Goal: Information Seeking & Learning: Learn about a topic

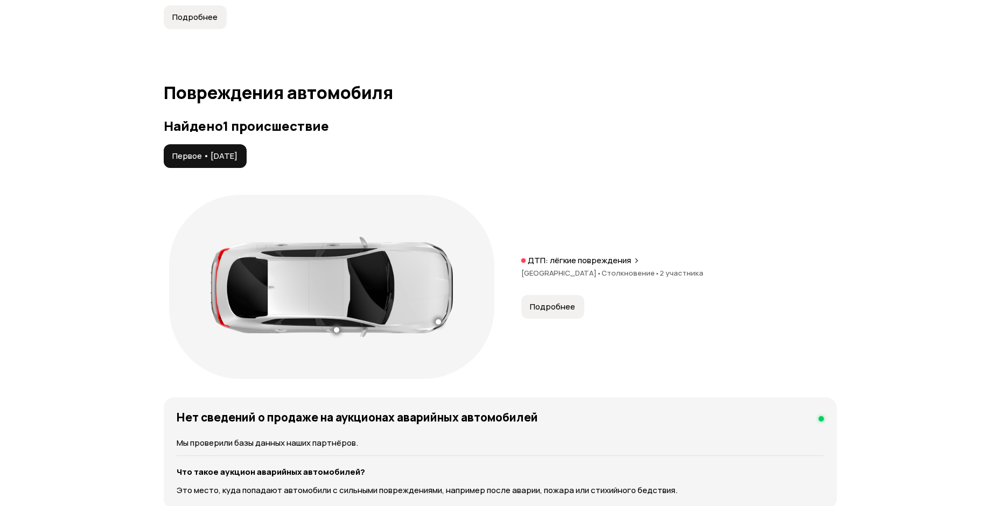
scroll to position [1115, 0]
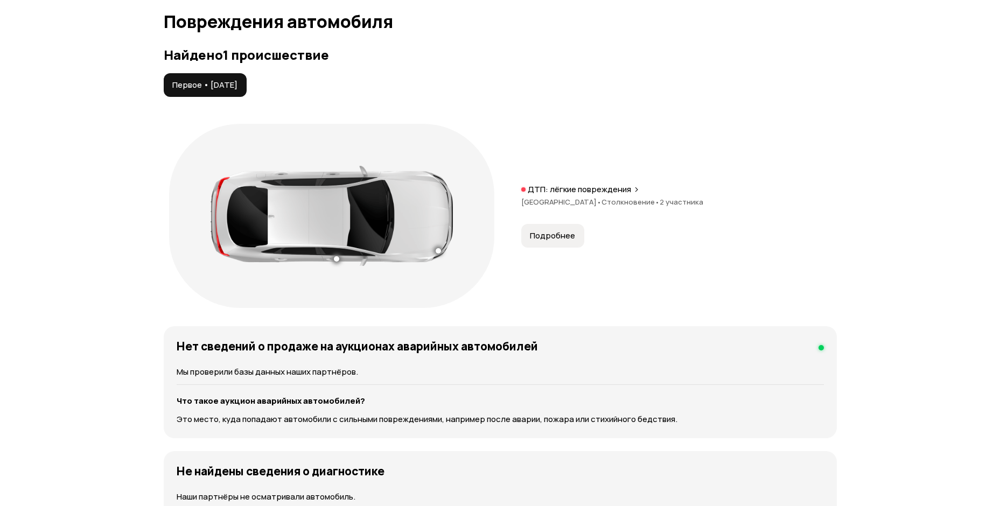
click at [581, 225] on button "Подробнее" at bounding box center [552, 236] width 63 height 24
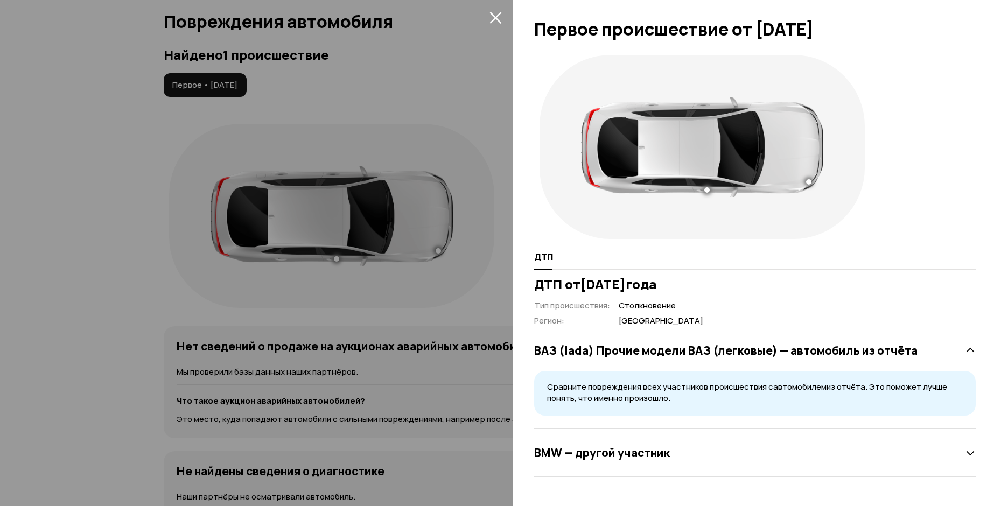
click at [453, 100] on div at bounding box center [504, 253] width 1008 height 506
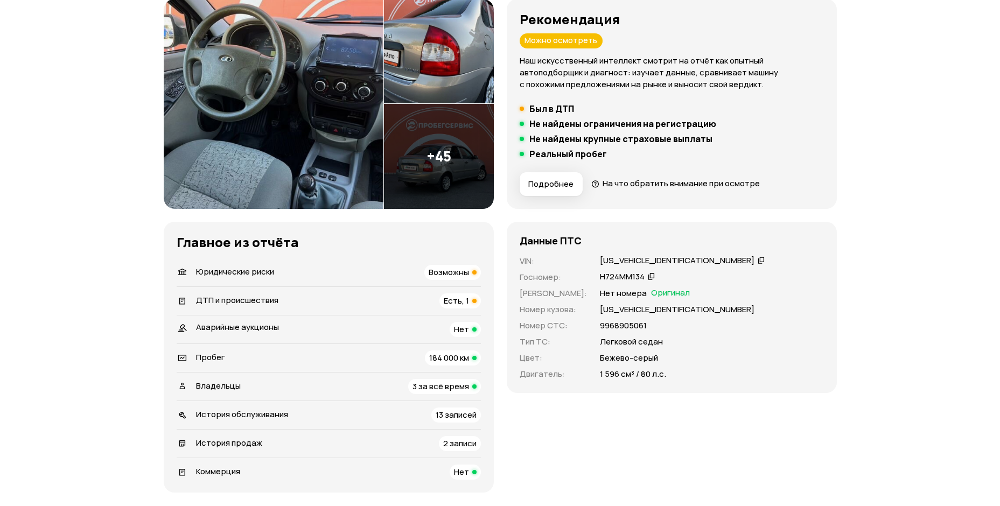
click at [256, 276] on span "Юридические риски" at bounding box center [235, 271] width 78 height 11
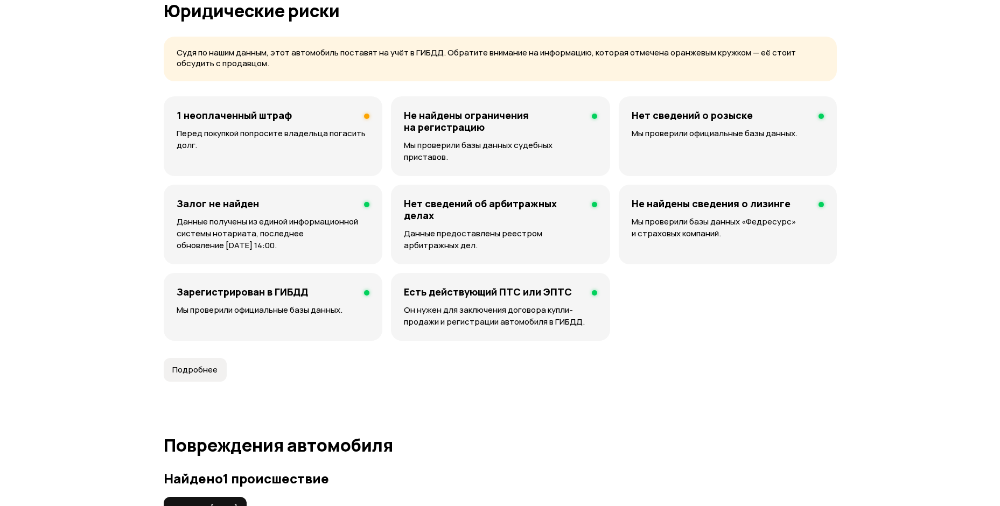
scroll to position [693, 0]
click at [268, 125] on div "1 неоплаченный штраф Перед покупкой попросите владельца погасить долг." at bounding box center [273, 135] width 219 height 80
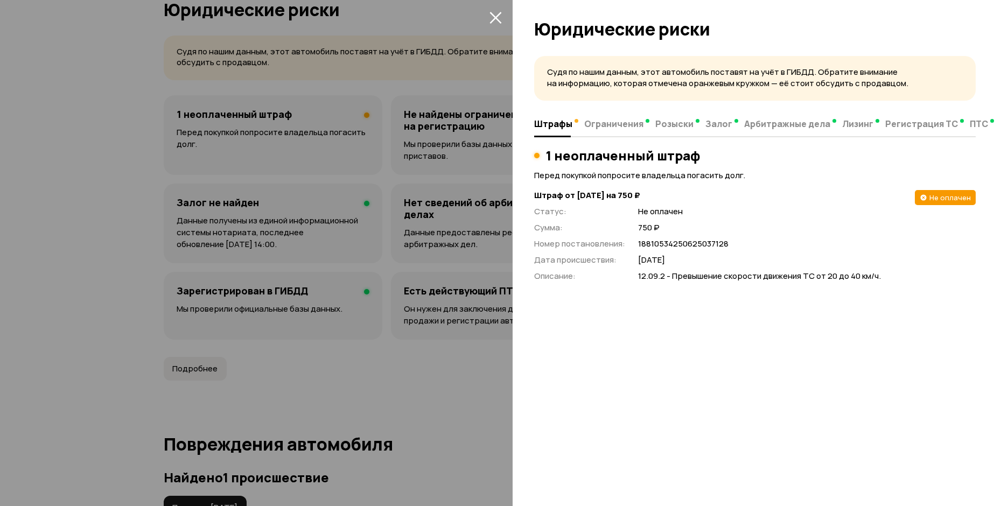
click at [339, 282] on div at bounding box center [504, 253] width 1008 height 506
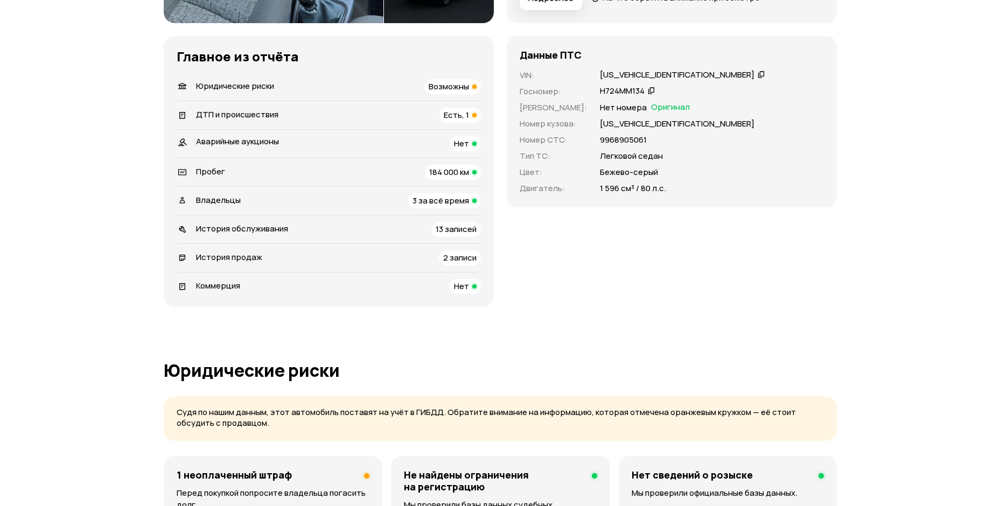
scroll to position [262, 0]
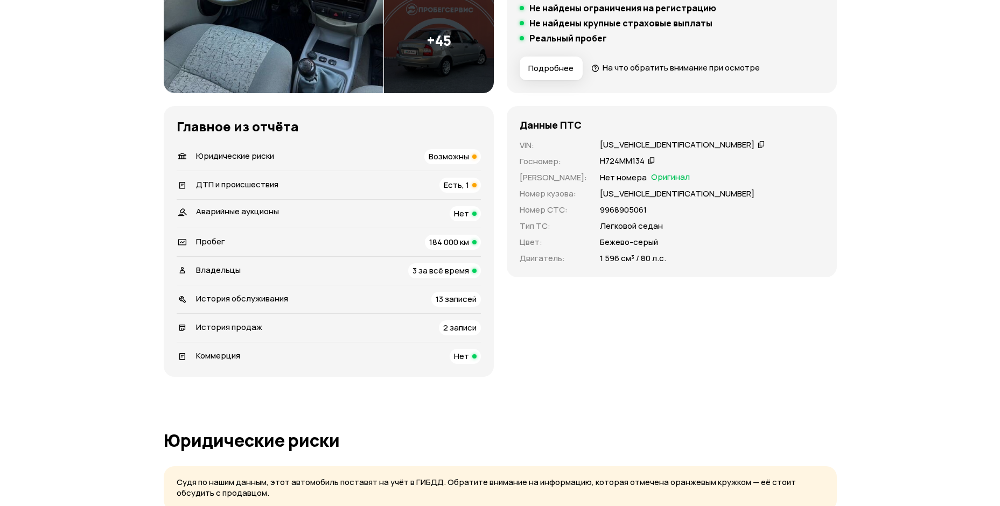
click at [218, 236] on span "Пробег" at bounding box center [210, 241] width 29 height 11
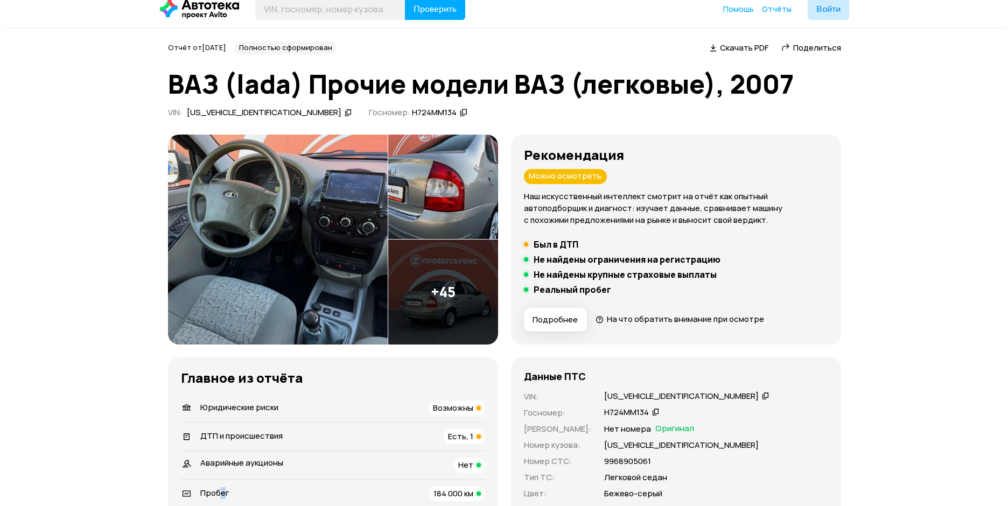
scroll to position [0, 0]
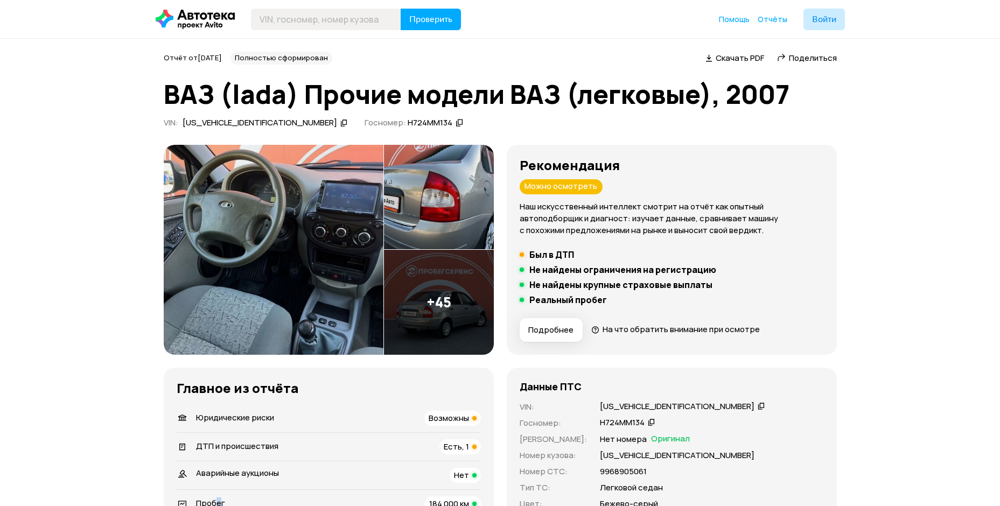
click at [323, 222] on img at bounding box center [274, 250] width 220 height 210
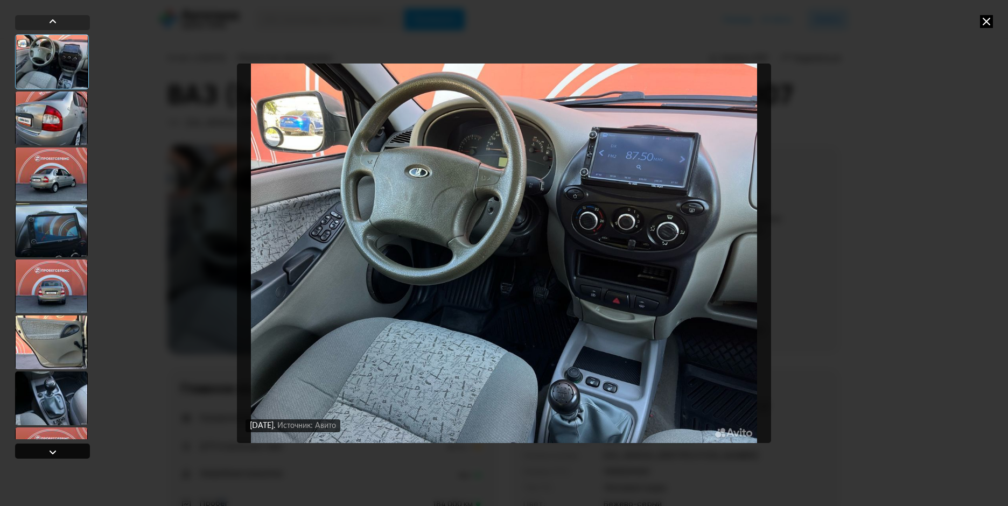
click at [66, 453] on div at bounding box center [52, 451] width 75 height 15
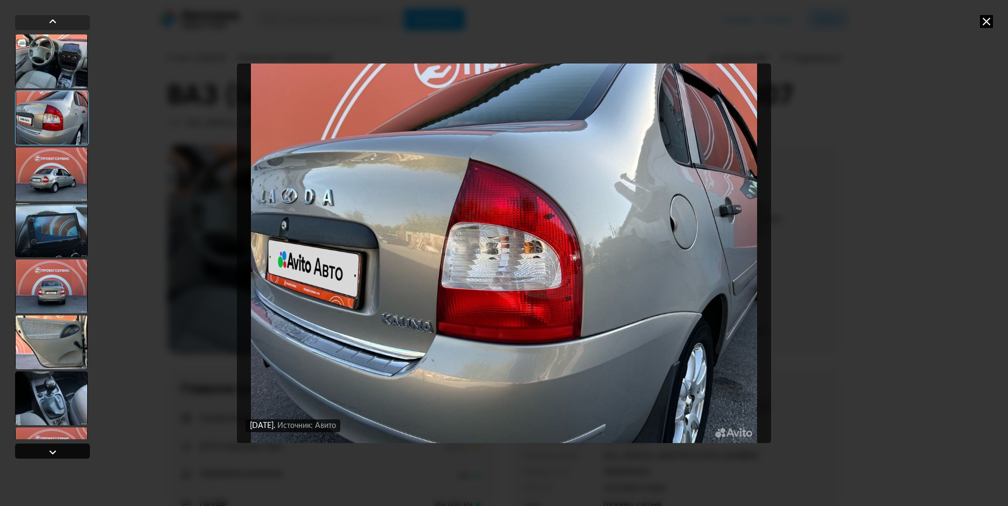
click at [66, 453] on div at bounding box center [52, 451] width 75 height 15
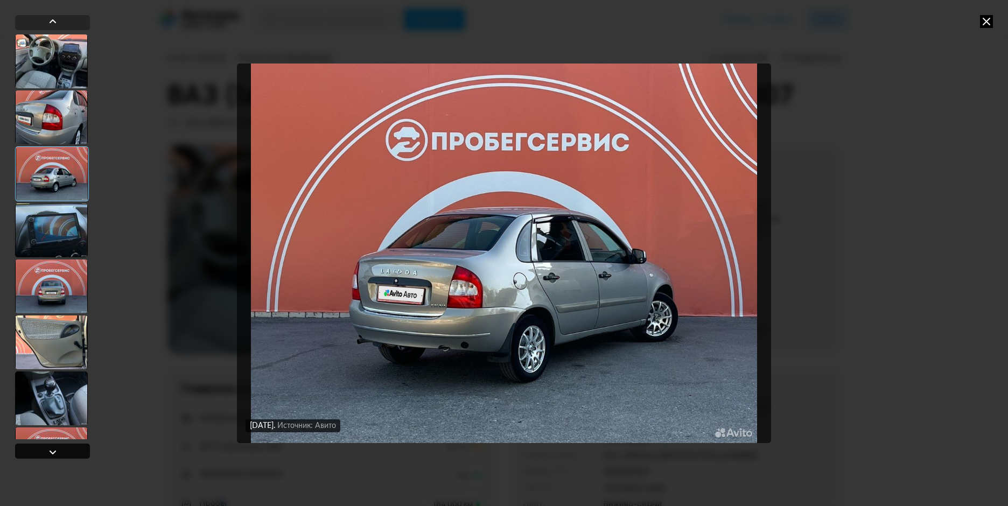
click at [66, 453] on div at bounding box center [52, 451] width 75 height 15
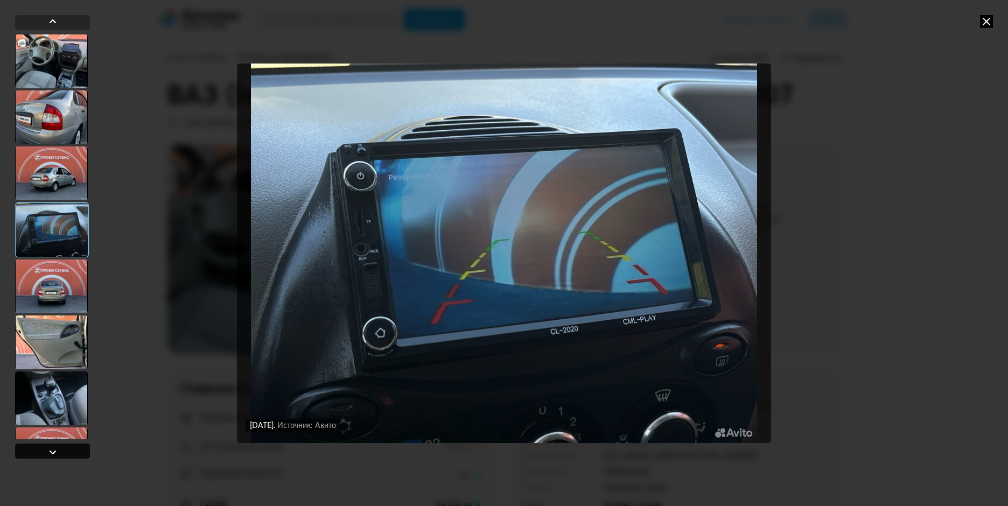
click at [66, 453] on div at bounding box center [52, 451] width 75 height 15
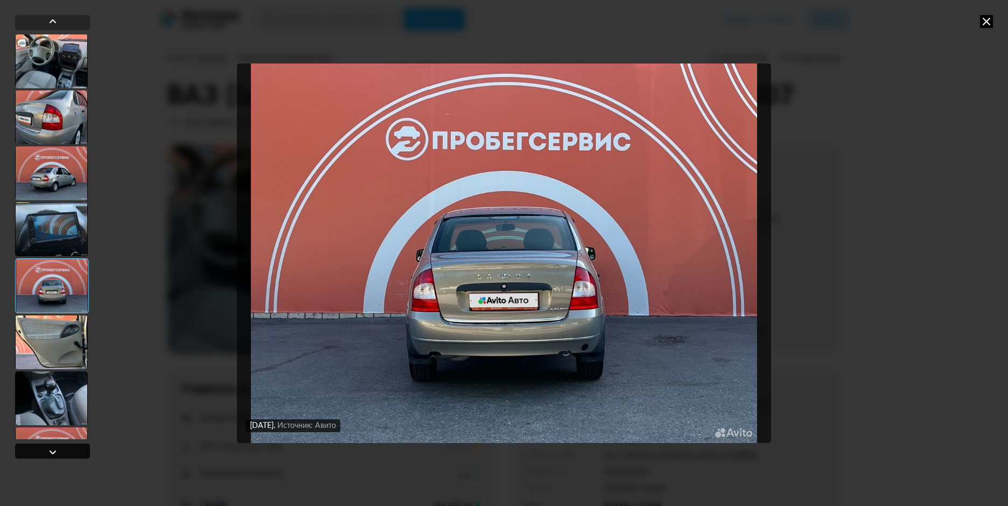
click at [66, 453] on div at bounding box center [52, 451] width 75 height 15
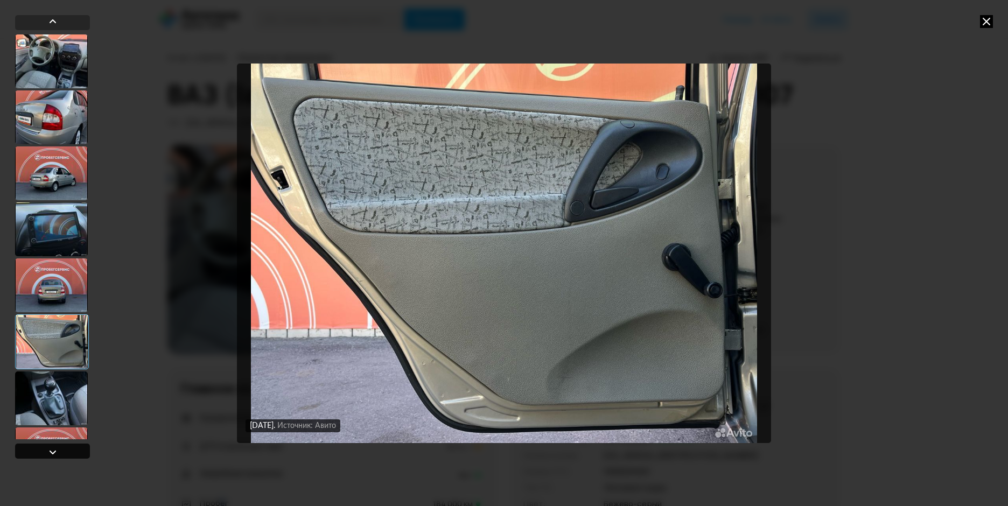
click at [66, 453] on div at bounding box center [52, 451] width 75 height 15
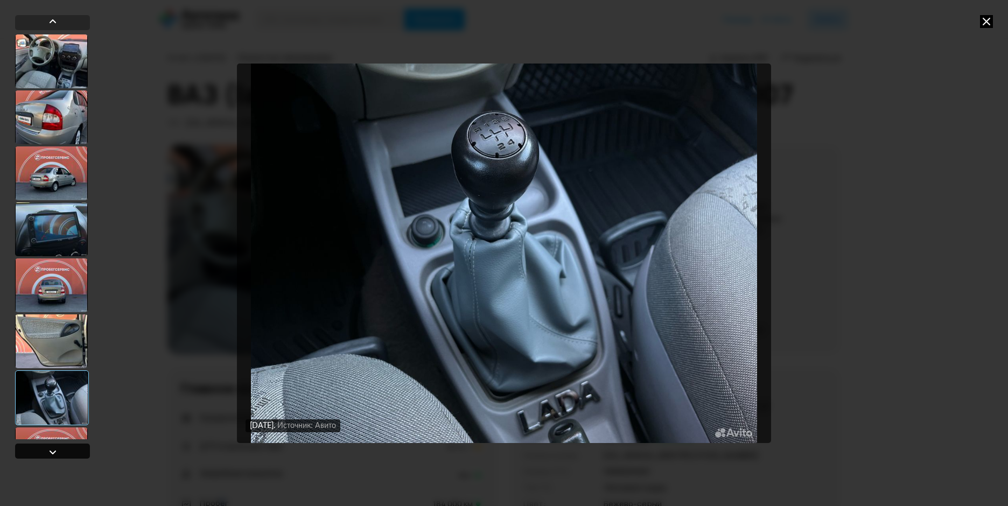
click at [65, 447] on div at bounding box center [52, 451] width 75 height 15
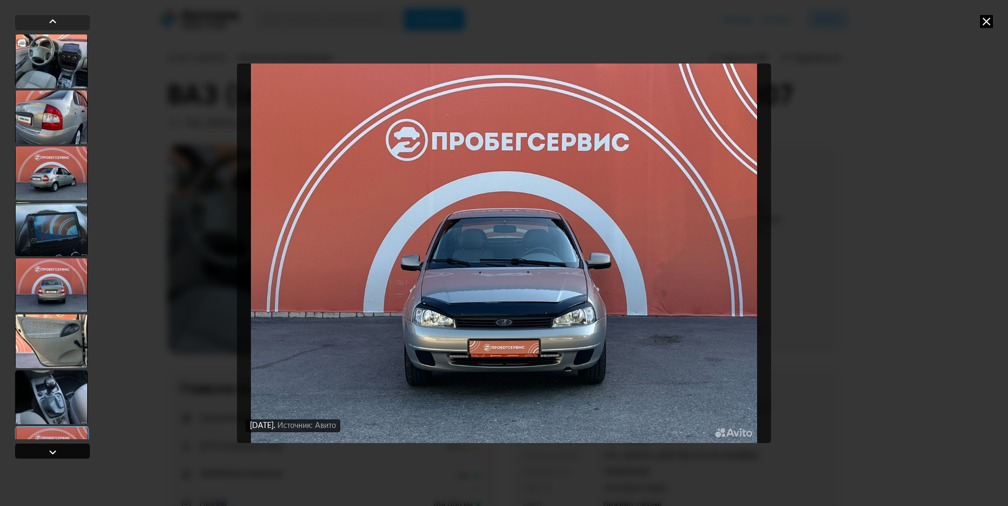
click at [67, 449] on div at bounding box center [52, 451] width 75 height 15
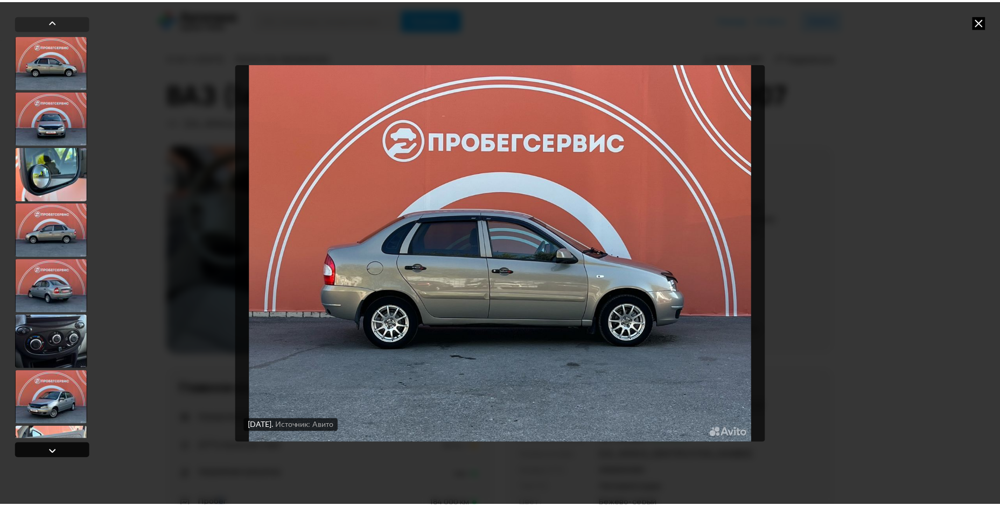
scroll to position [448, 0]
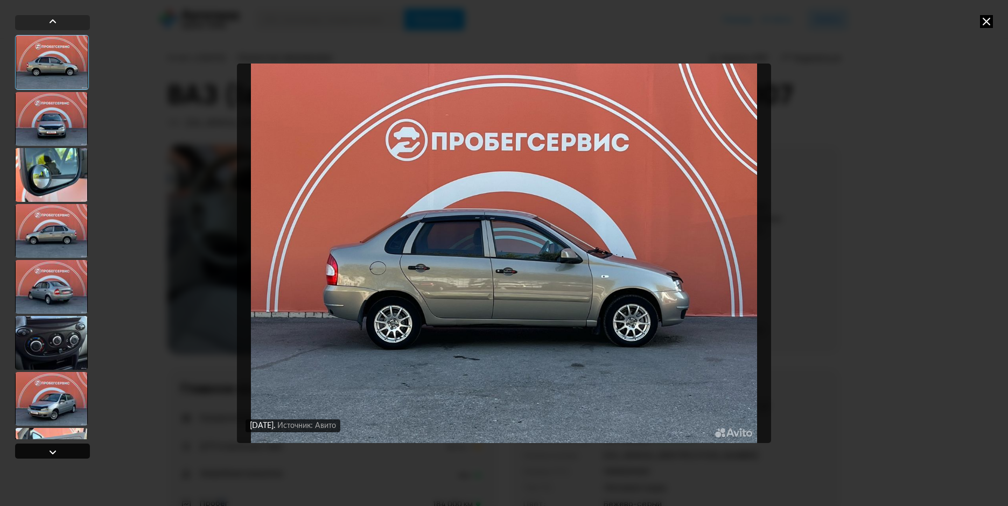
click at [68, 449] on div at bounding box center [52, 451] width 75 height 15
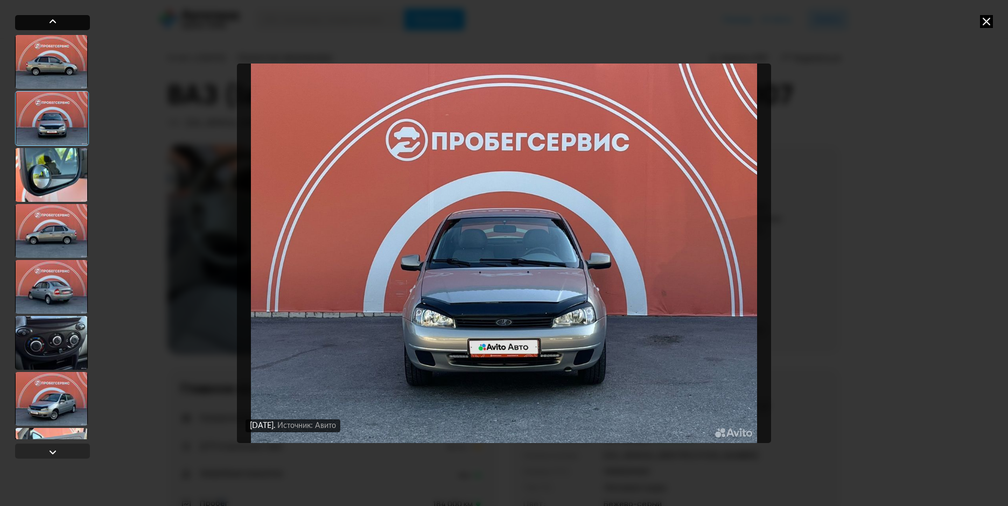
click at [72, 22] on div at bounding box center [52, 22] width 75 height 15
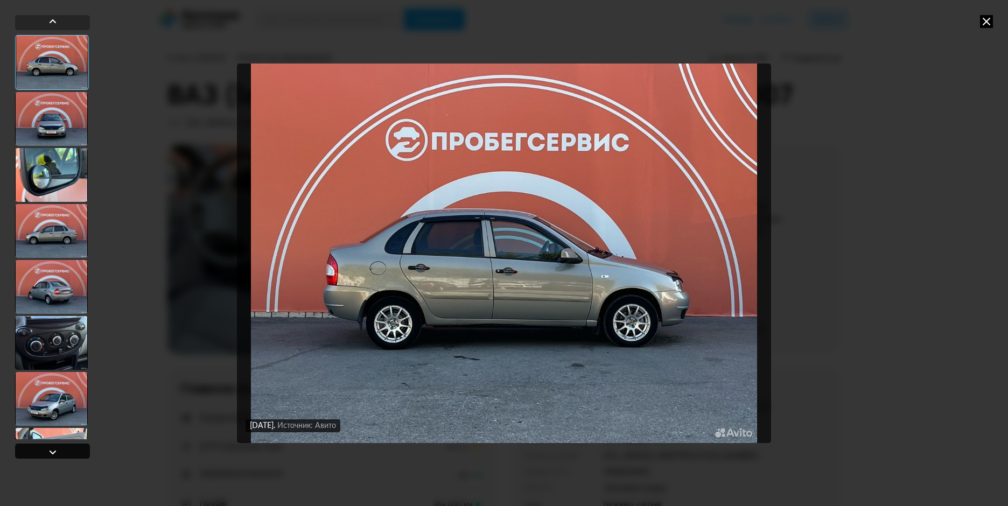
click at [71, 451] on div at bounding box center [52, 451] width 75 height 15
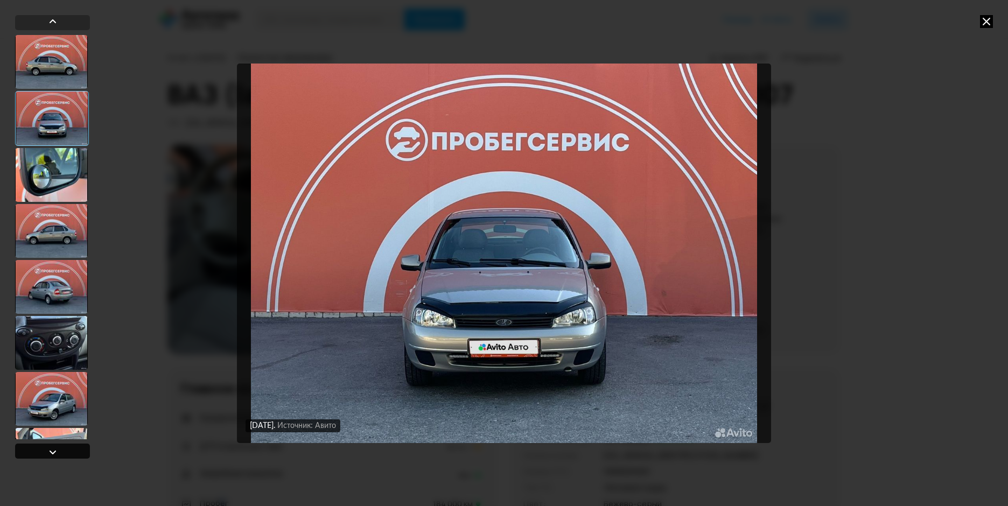
click at [71, 449] on div at bounding box center [52, 451] width 75 height 15
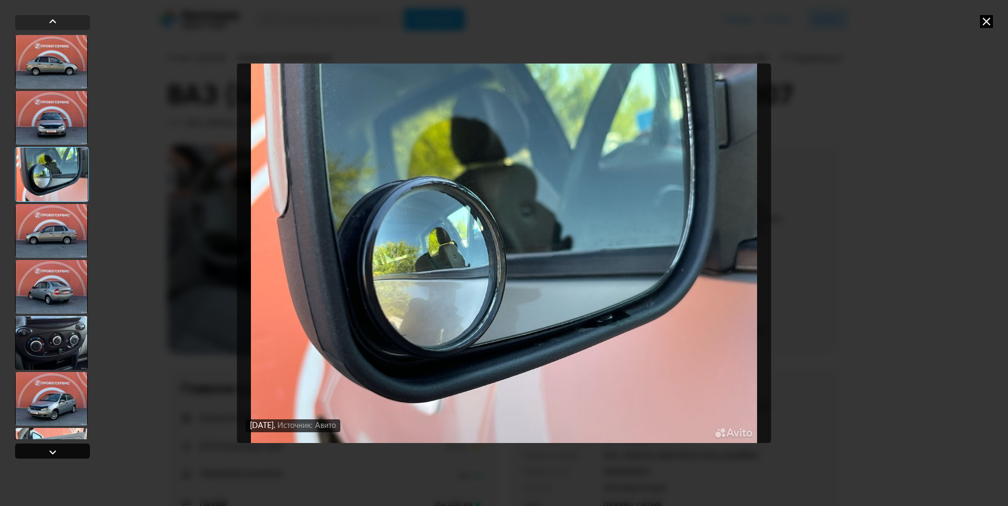
click at [71, 449] on div at bounding box center [52, 451] width 75 height 15
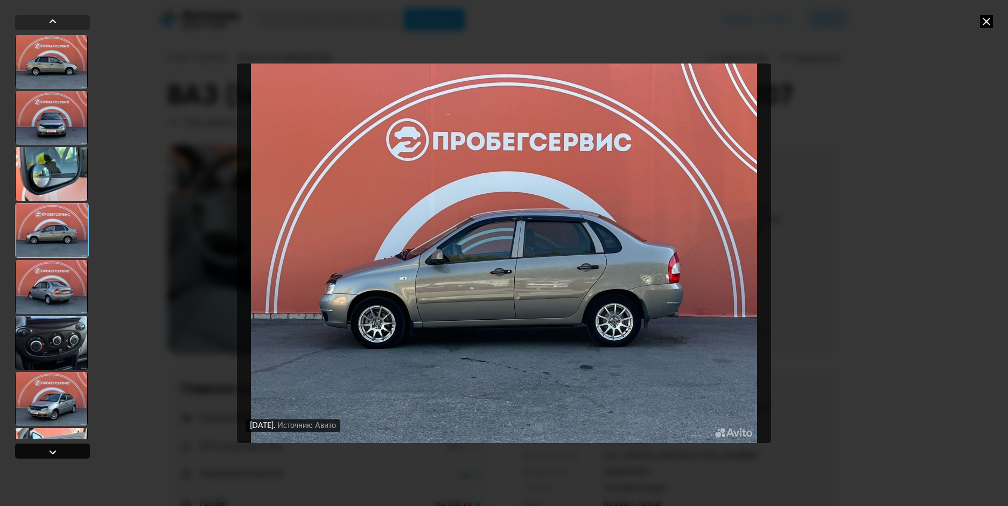
click at [72, 449] on div at bounding box center [52, 451] width 75 height 15
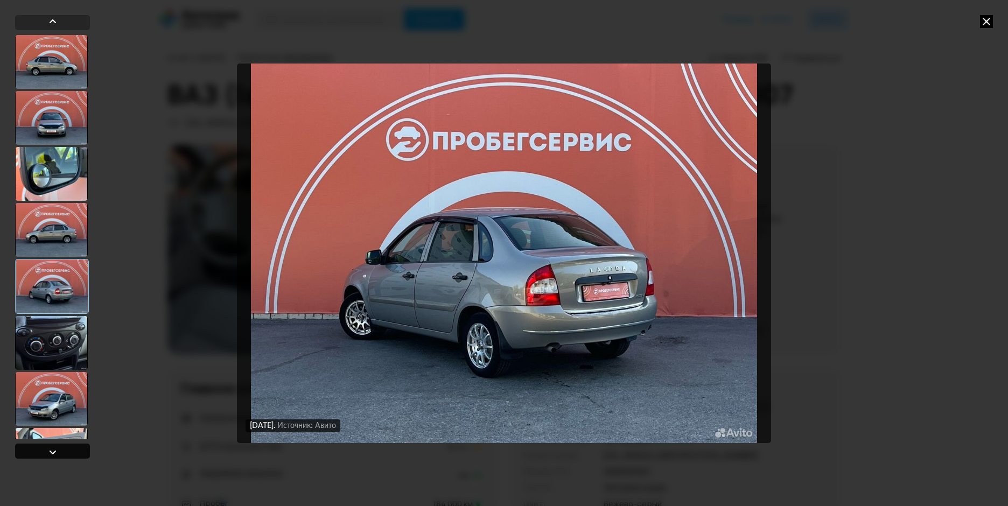
click at [72, 449] on div at bounding box center [52, 451] width 75 height 15
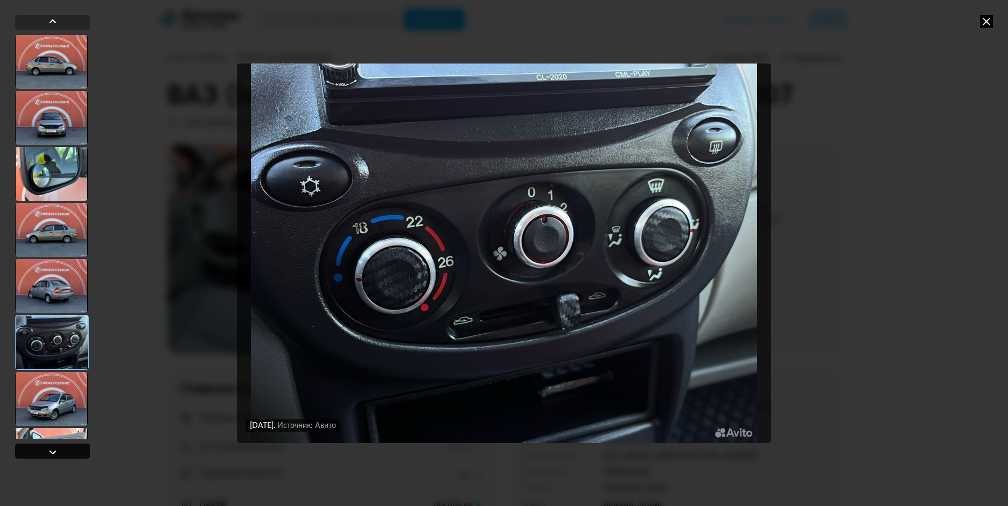
click at [72, 449] on div at bounding box center [52, 451] width 75 height 15
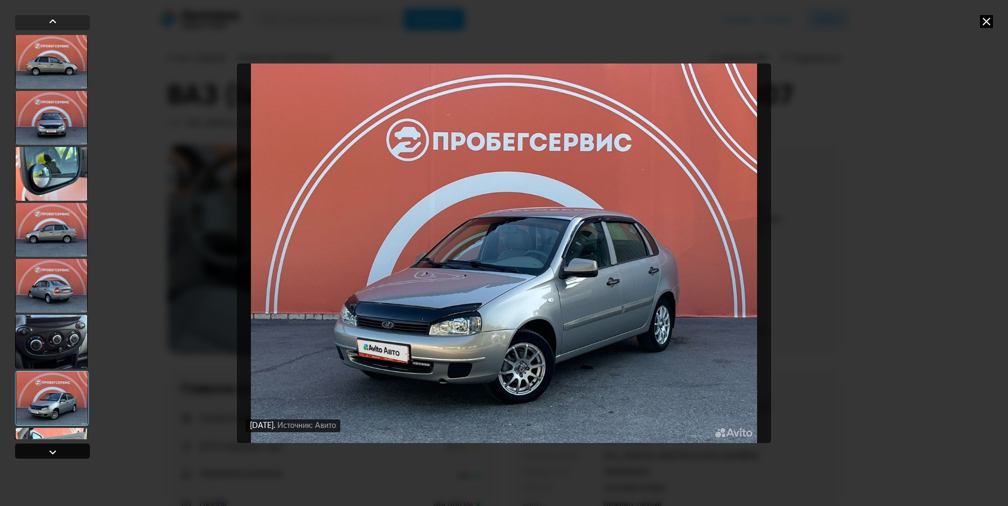
click at [72, 448] on div at bounding box center [52, 451] width 75 height 15
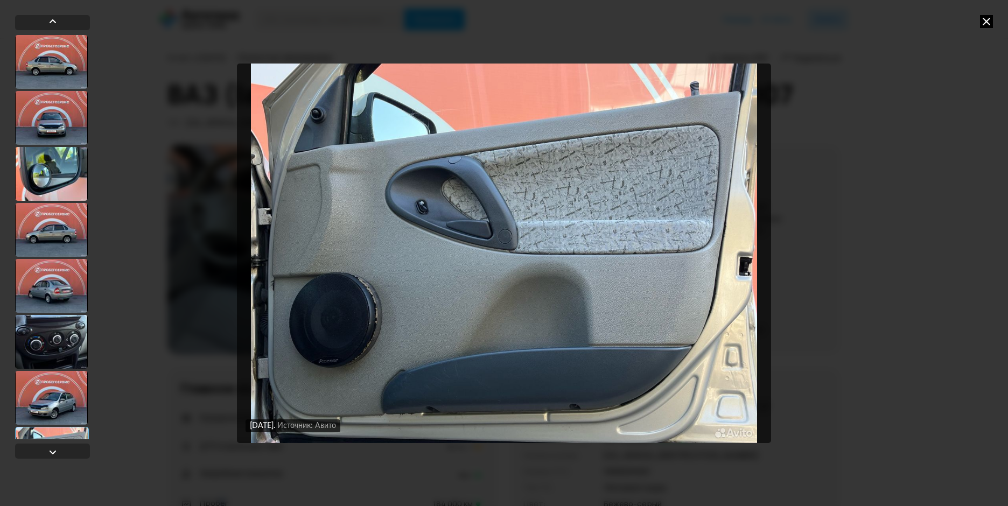
click at [984, 20] on icon at bounding box center [986, 21] width 13 height 13
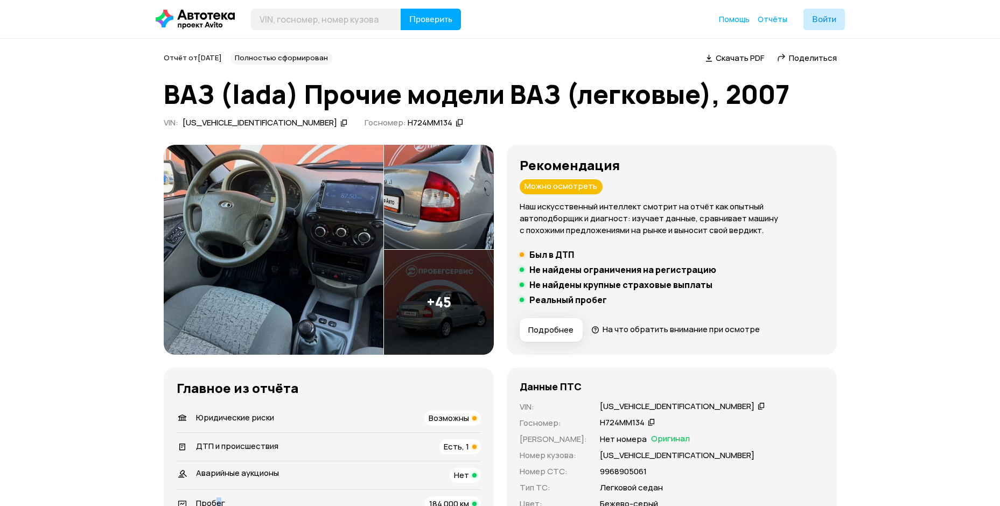
scroll to position [215, 0]
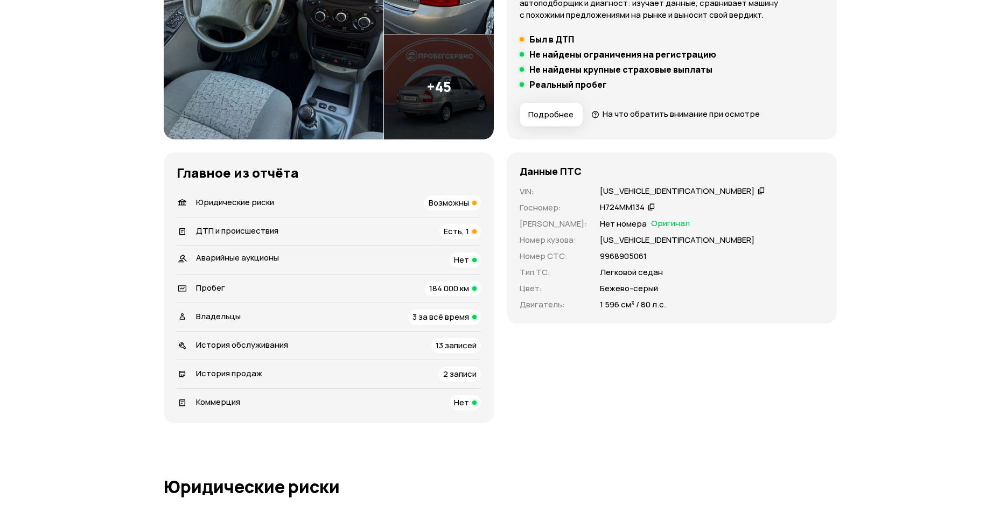
click at [751, 369] on div "Данные ПТС VIN : [US_VEHICLE_IDENTIFICATION_NUMBER]   Госномер : Н724ММ134   Но…" at bounding box center [672, 287] width 330 height 271
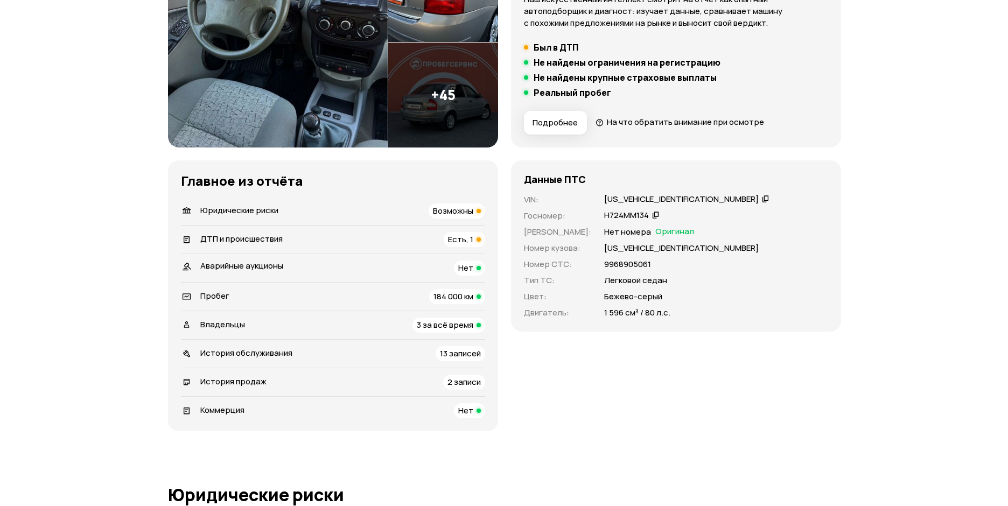
scroll to position [162, 0]
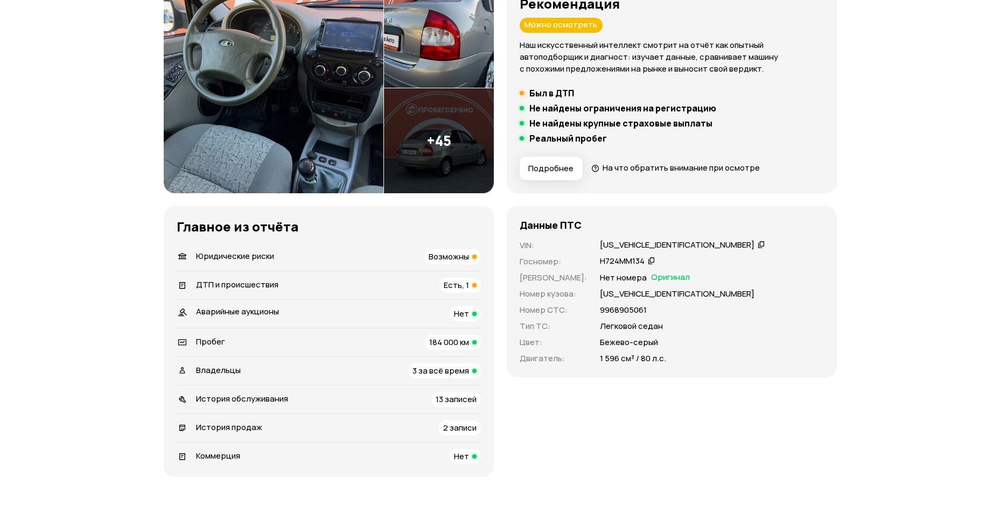
click at [308, 108] on img at bounding box center [274, 88] width 220 height 210
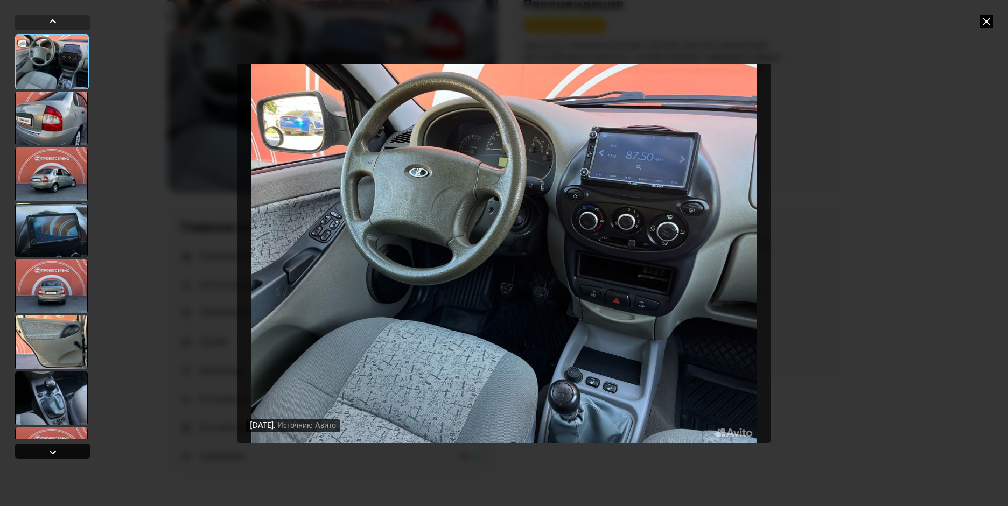
click at [79, 453] on div at bounding box center [52, 451] width 75 height 15
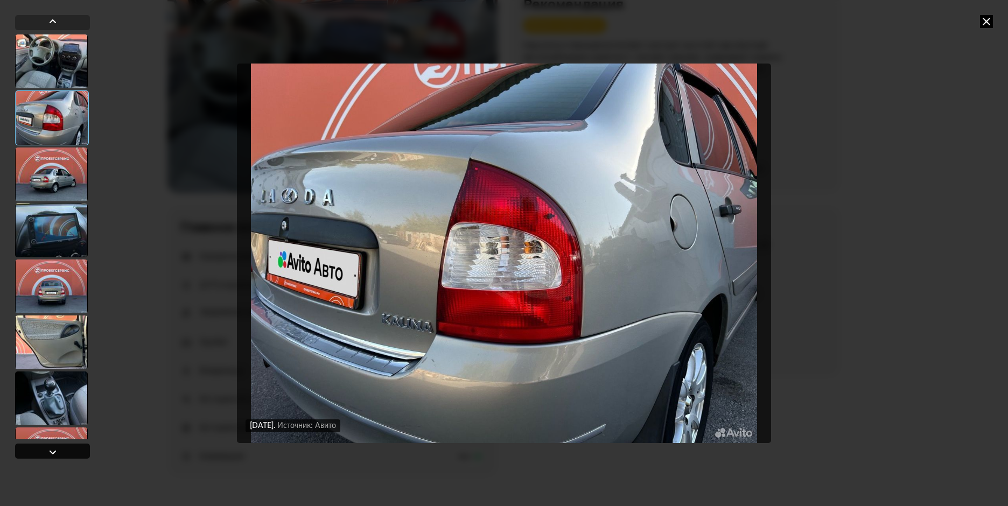
click at [79, 453] on div at bounding box center [52, 451] width 75 height 15
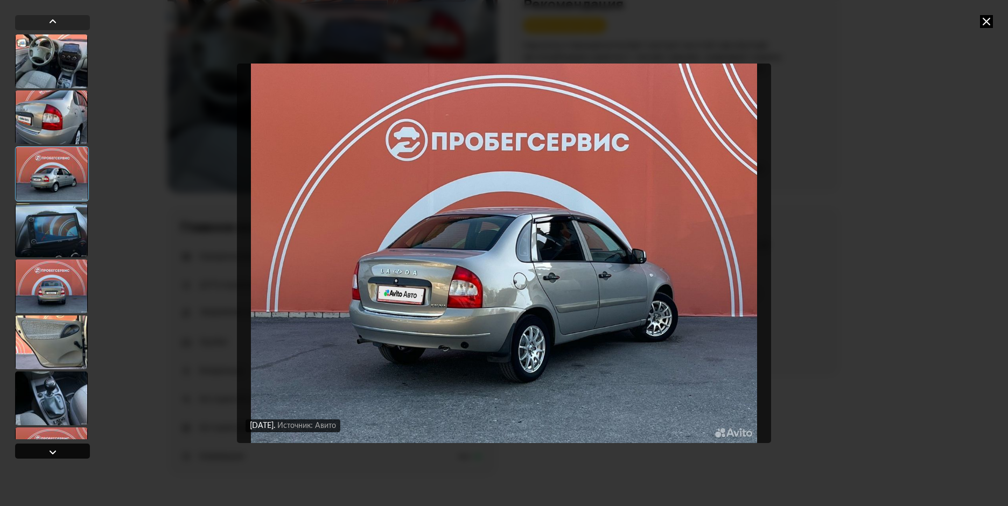
click at [79, 452] on div at bounding box center [52, 451] width 75 height 15
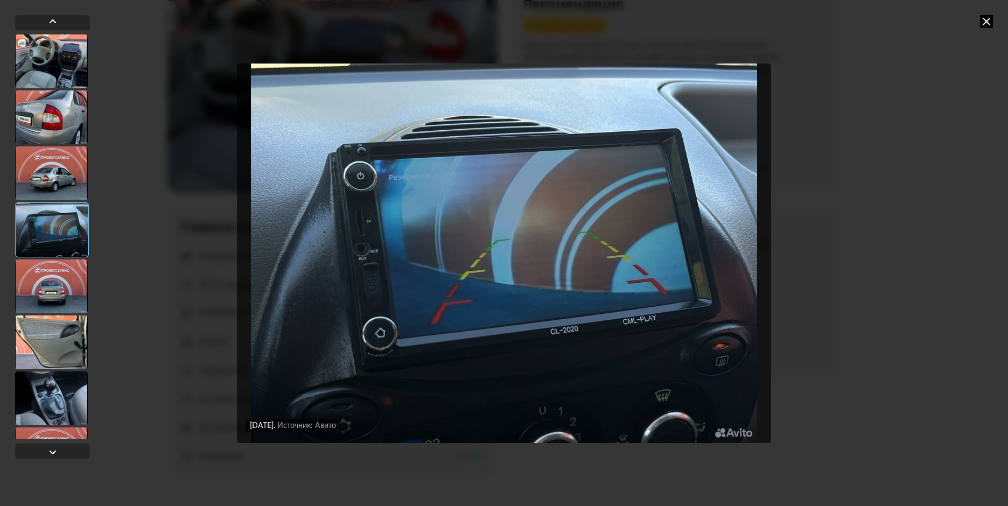
click at [50, 15] on div "[DATE] Источник: Авито [DATE] Источник: Авито [DATE] Источник: Авито [DATE] Ист…" at bounding box center [504, 253] width 1008 height 506
click at [50, 20] on div at bounding box center [52, 21] width 13 height 13
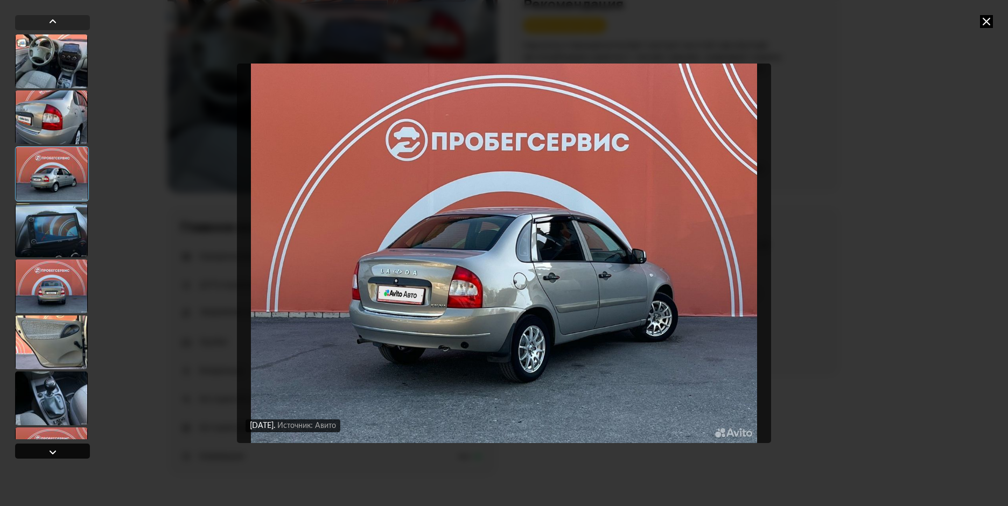
click at [59, 451] on div at bounding box center [52, 451] width 75 height 15
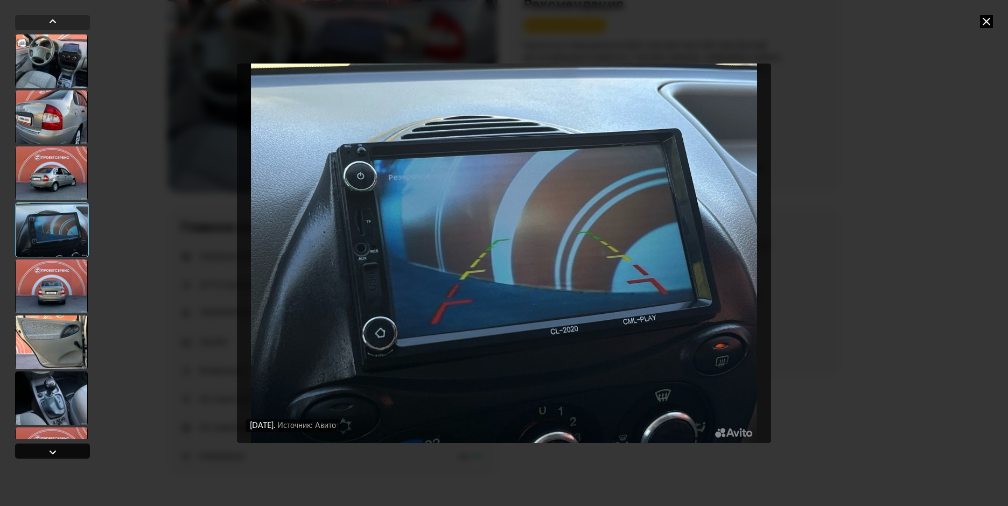
click at [59, 451] on div at bounding box center [52, 451] width 75 height 15
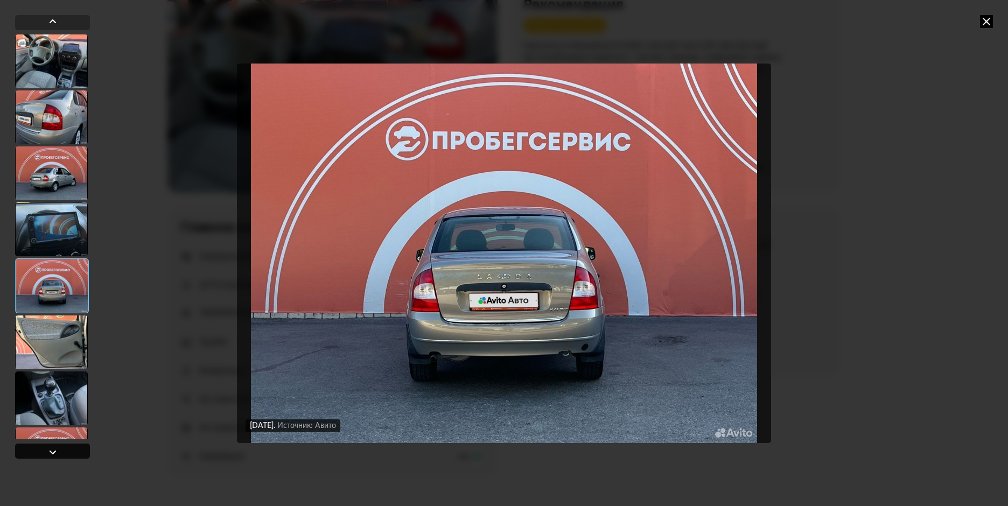
click at [59, 451] on div at bounding box center [52, 451] width 75 height 15
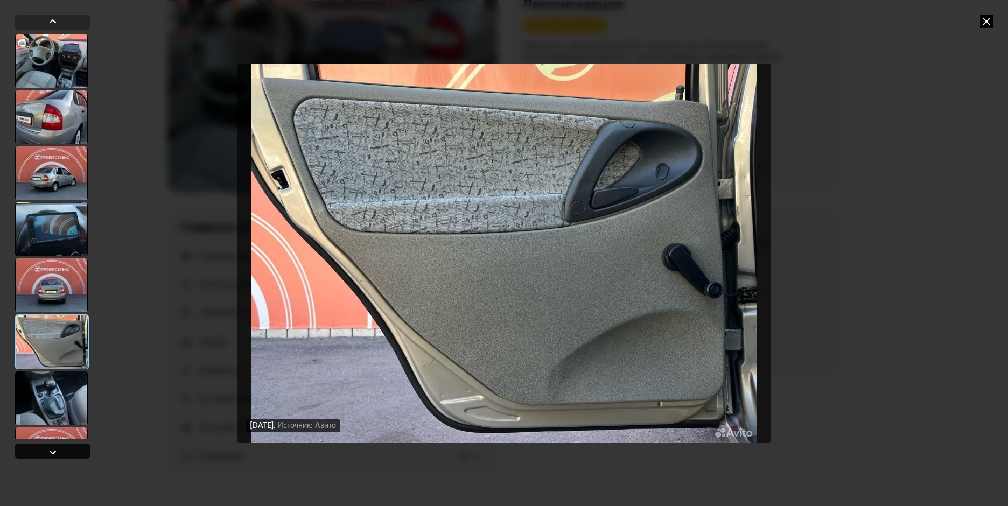
click at [60, 448] on div at bounding box center [52, 451] width 75 height 15
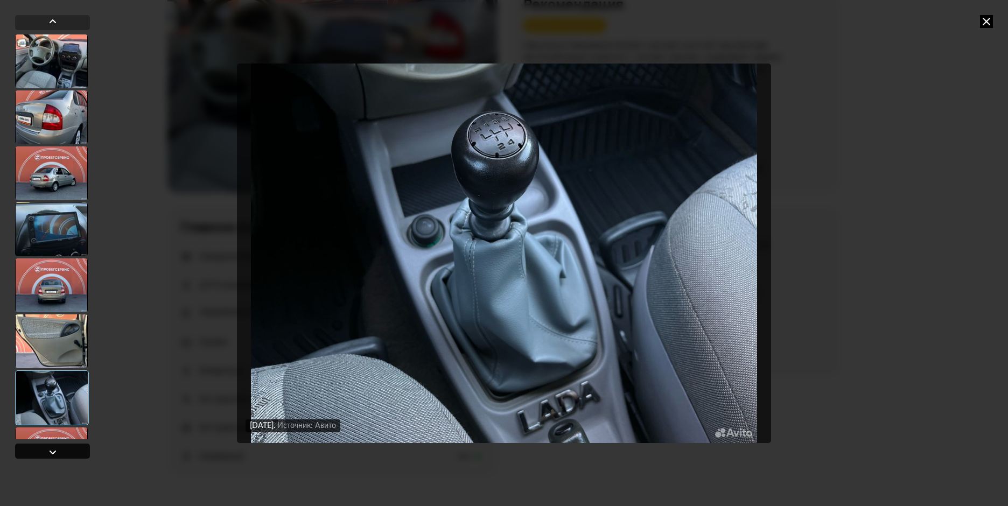
click at [60, 448] on div at bounding box center [52, 451] width 75 height 15
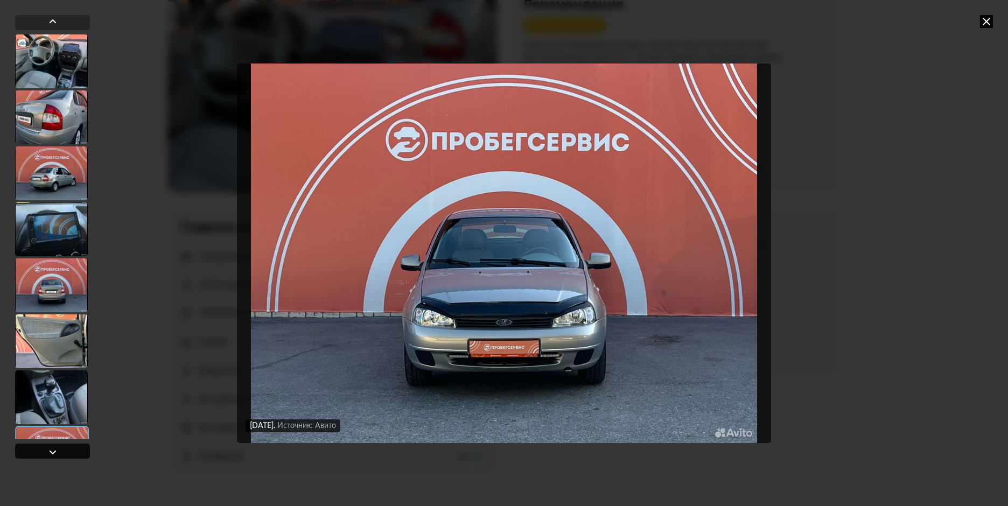
click at [60, 448] on div at bounding box center [52, 451] width 75 height 15
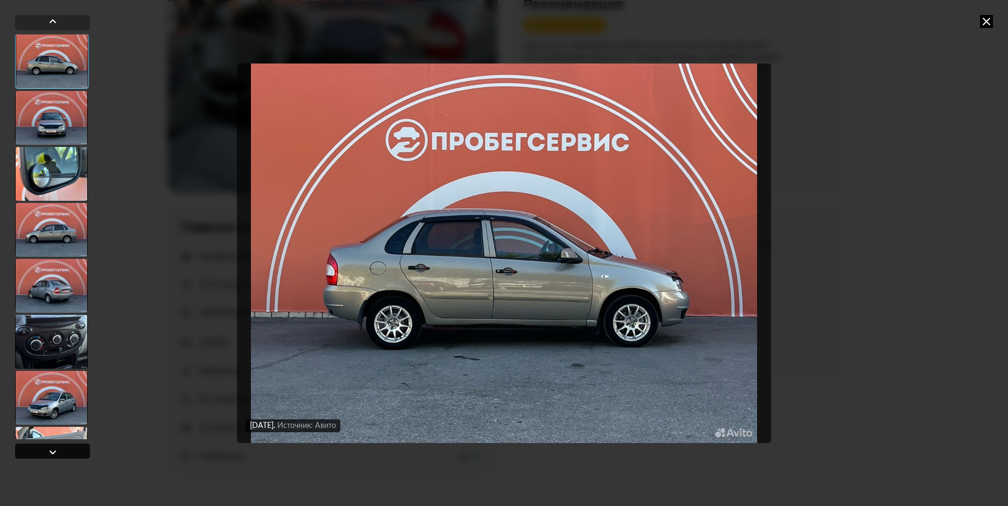
scroll to position [448, 0]
click at [60, 448] on div at bounding box center [52, 451] width 75 height 15
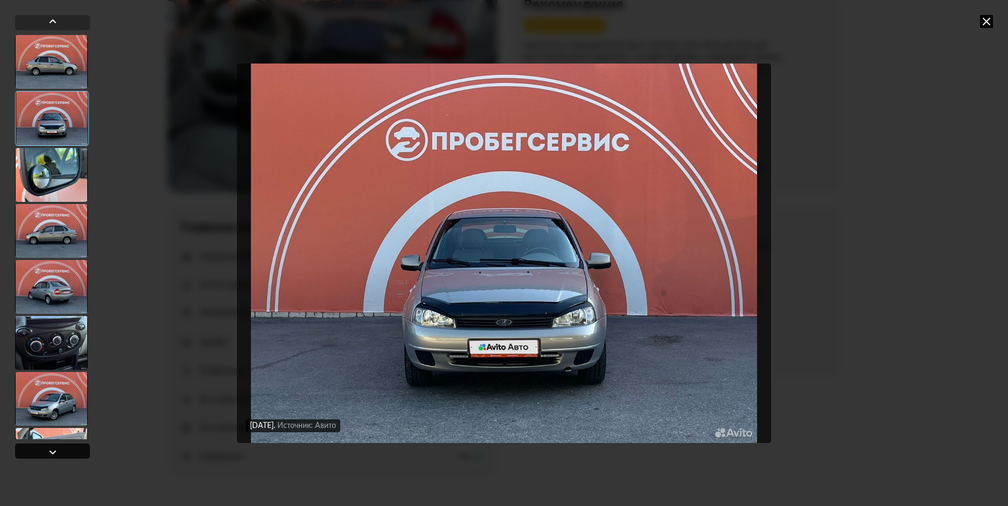
click at [60, 448] on div at bounding box center [52, 451] width 75 height 15
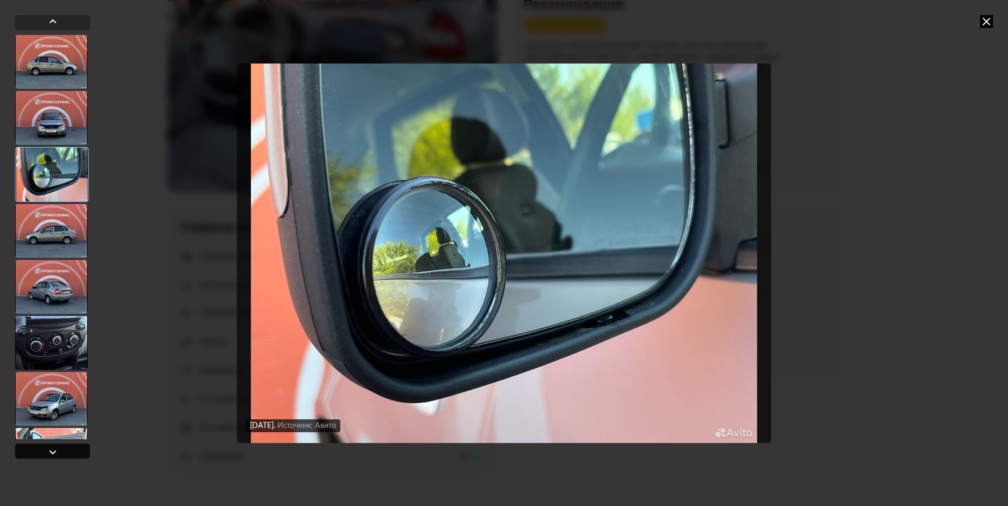
click at [61, 448] on div at bounding box center [52, 451] width 75 height 15
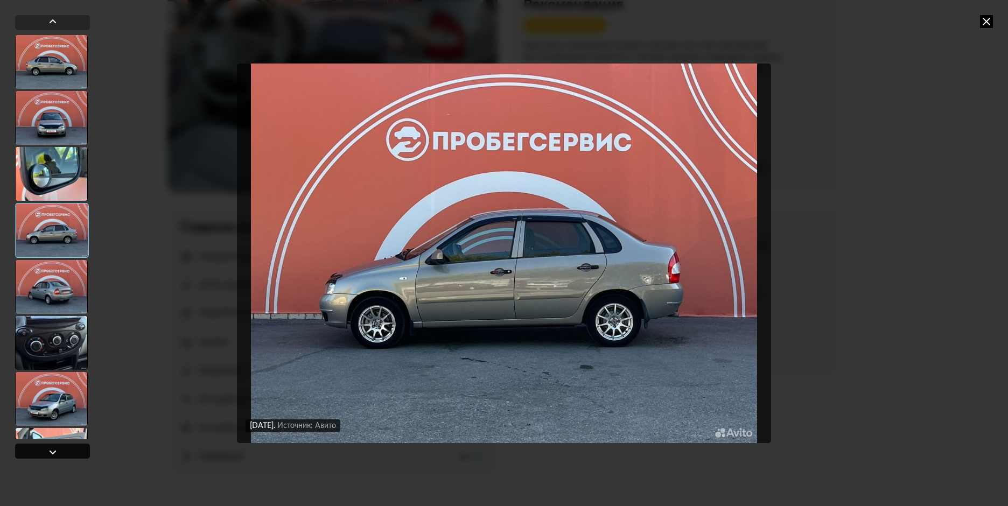
click at [61, 448] on div at bounding box center [52, 451] width 75 height 15
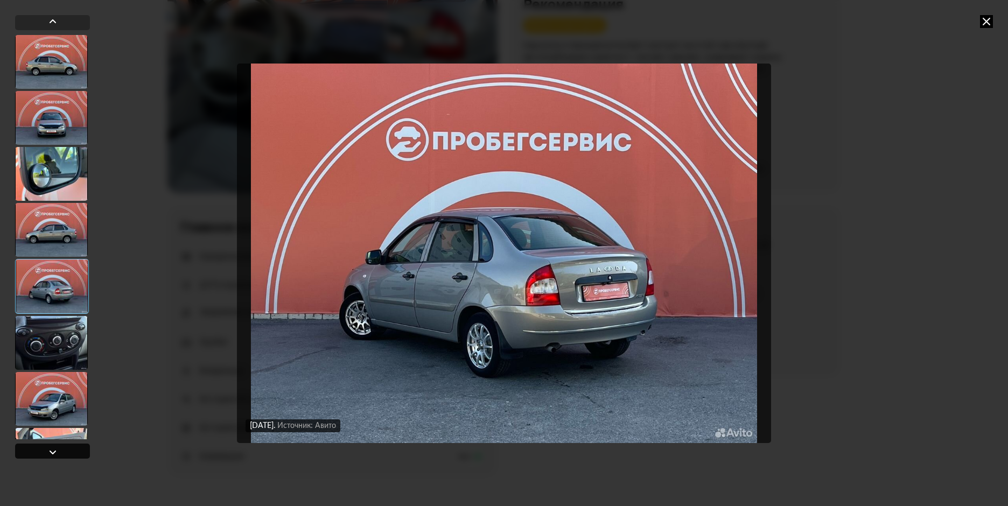
click at [61, 448] on div at bounding box center [52, 451] width 75 height 15
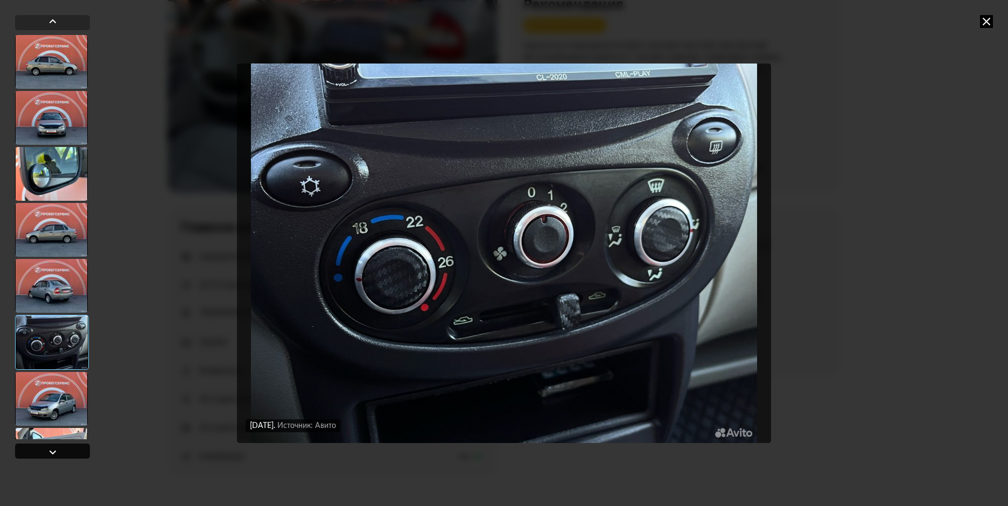
click at [61, 448] on div at bounding box center [52, 451] width 75 height 15
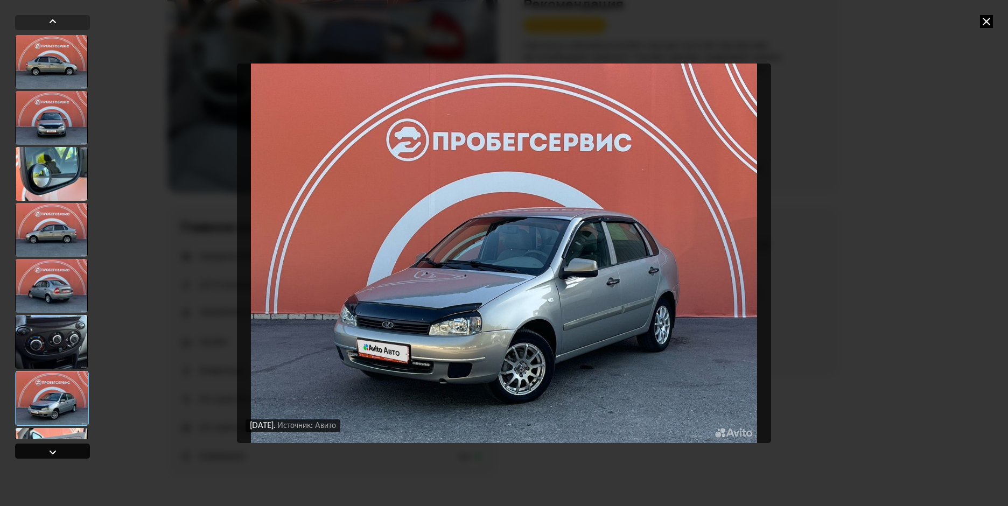
click at [61, 448] on div at bounding box center [52, 451] width 75 height 15
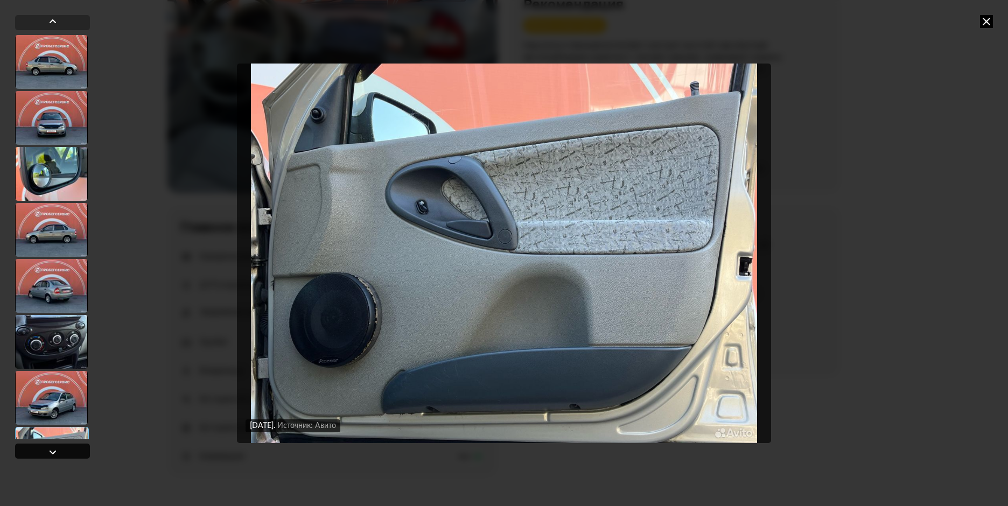
click at [61, 448] on div at bounding box center [52, 451] width 75 height 15
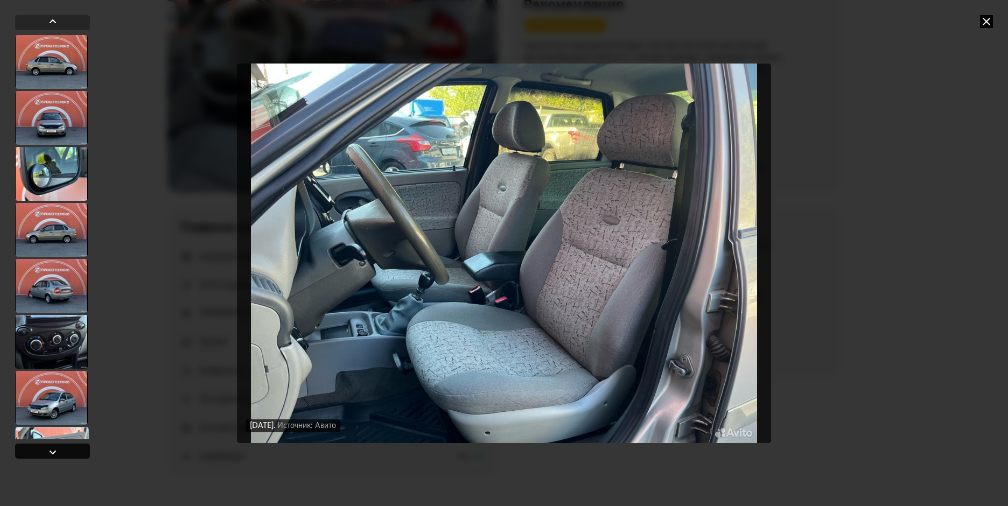
scroll to position [879, 0]
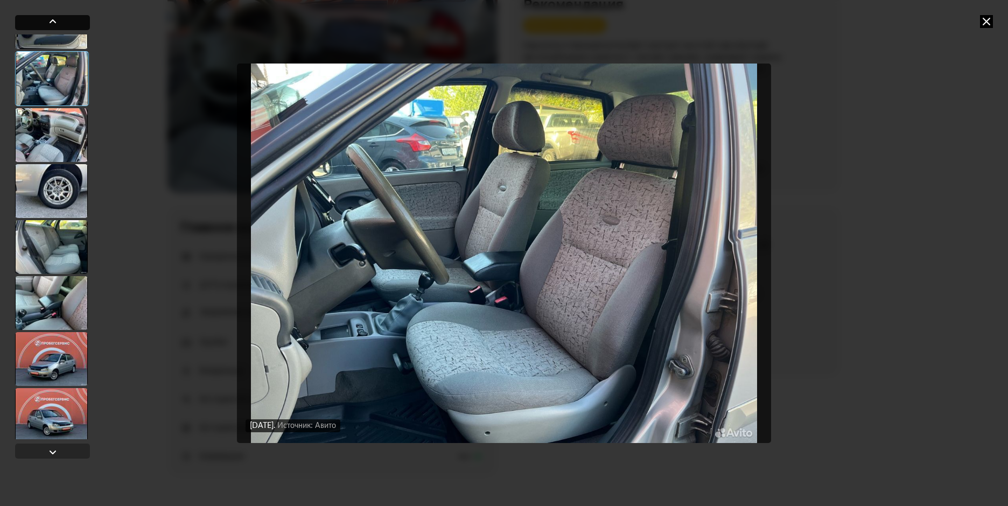
click at [81, 19] on div at bounding box center [52, 22] width 75 height 15
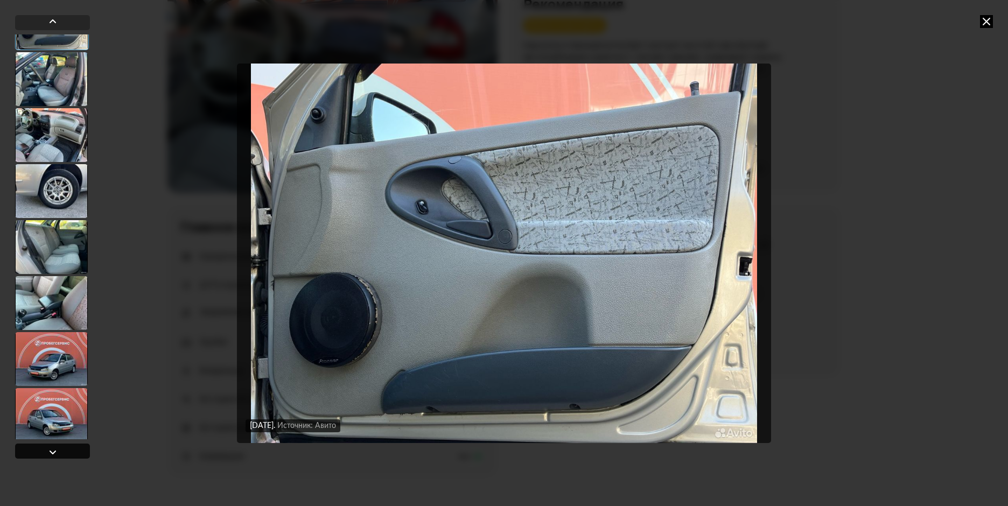
click at [68, 450] on div at bounding box center [52, 451] width 75 height 15
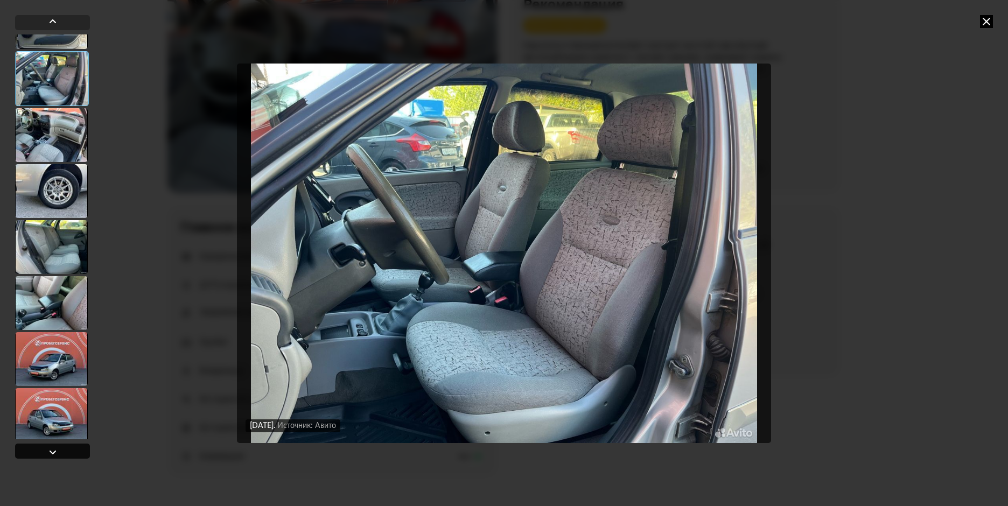
click at [68, 450] on div at bounding box center [52, 451] width 75 height 15
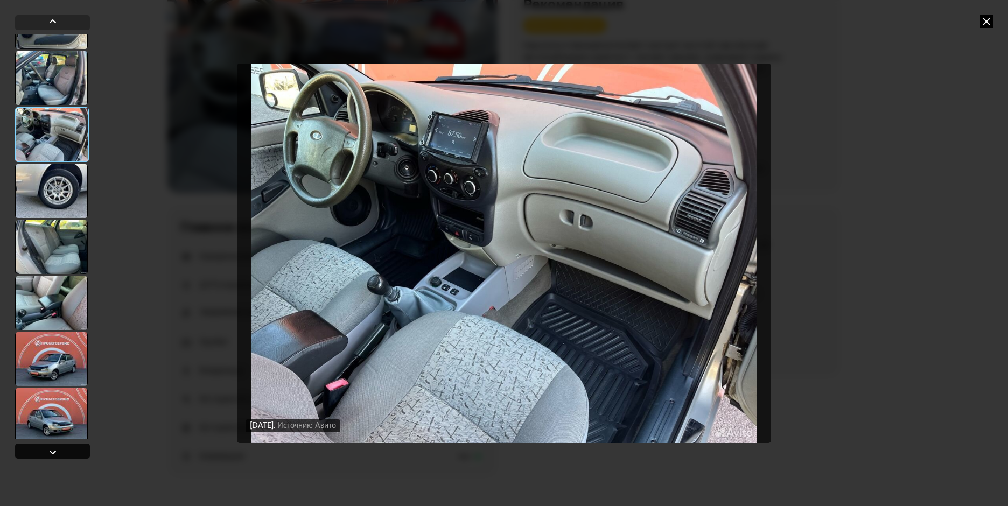
click at [68, 450] on div at bounding box center [52, 451] width 75 height 15
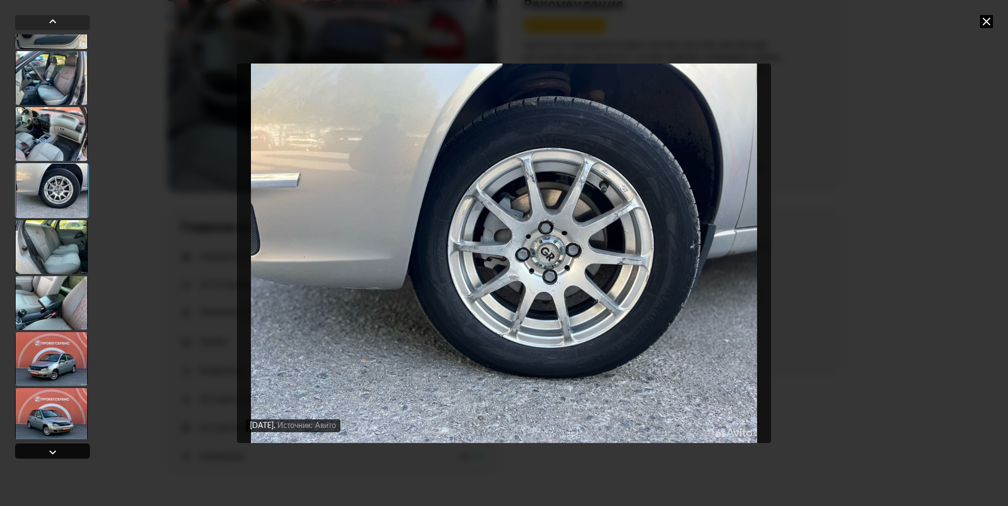
click at [68, 450] on div at bounding box center [52, 451] width 75 height 15
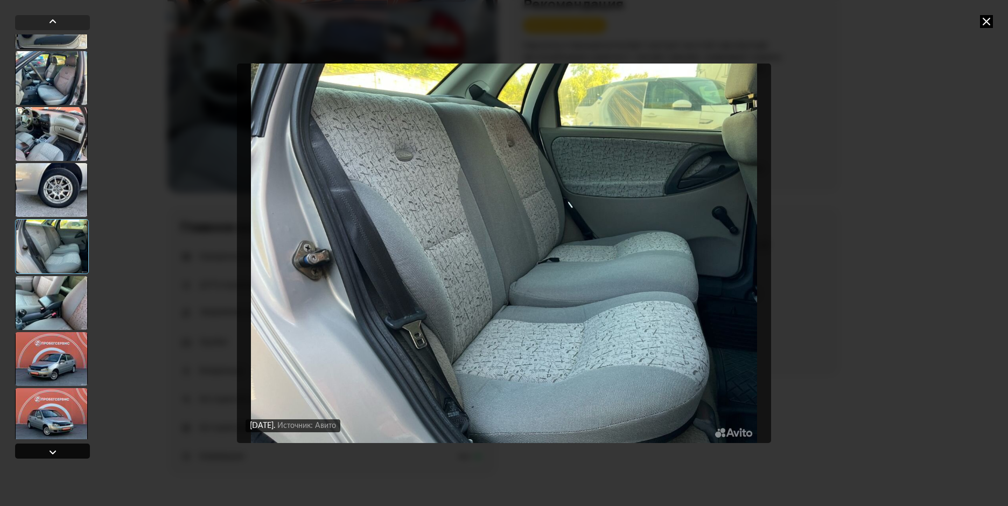
click at [68, 450] on div at bounding box center [52, 451] width 75 height 15
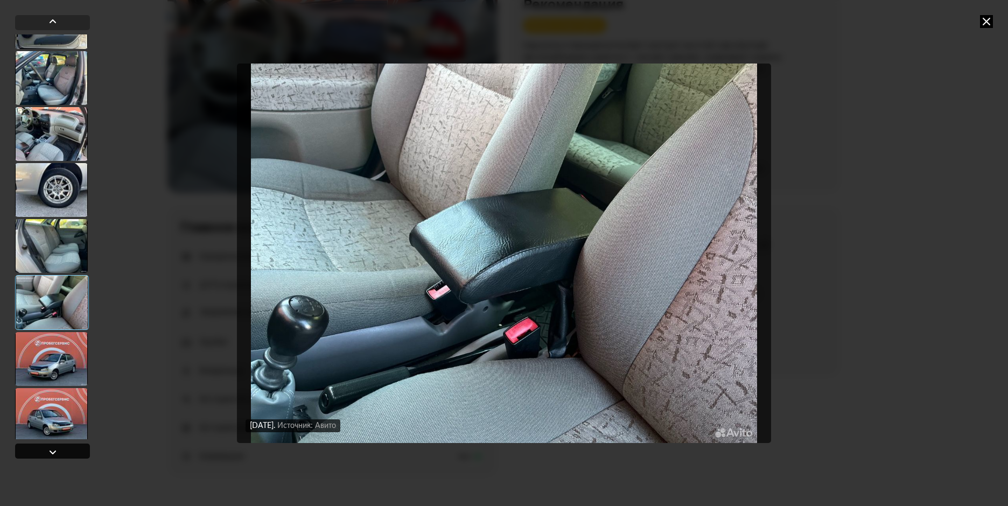
click at [68, 450] on div at bounding box center [52, 451] width 75 height 15
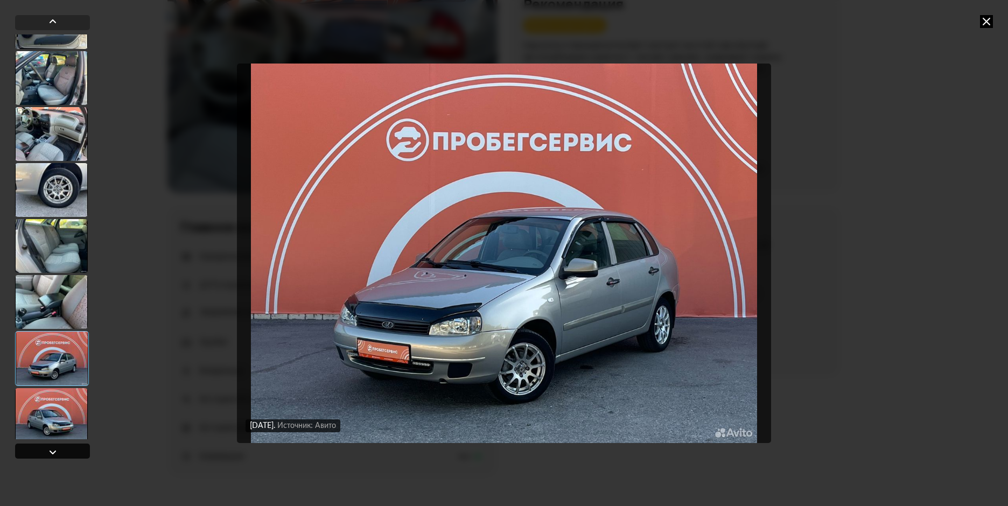
click at [68, 450] on div at bounding box center [52, 451] width 75 height 15
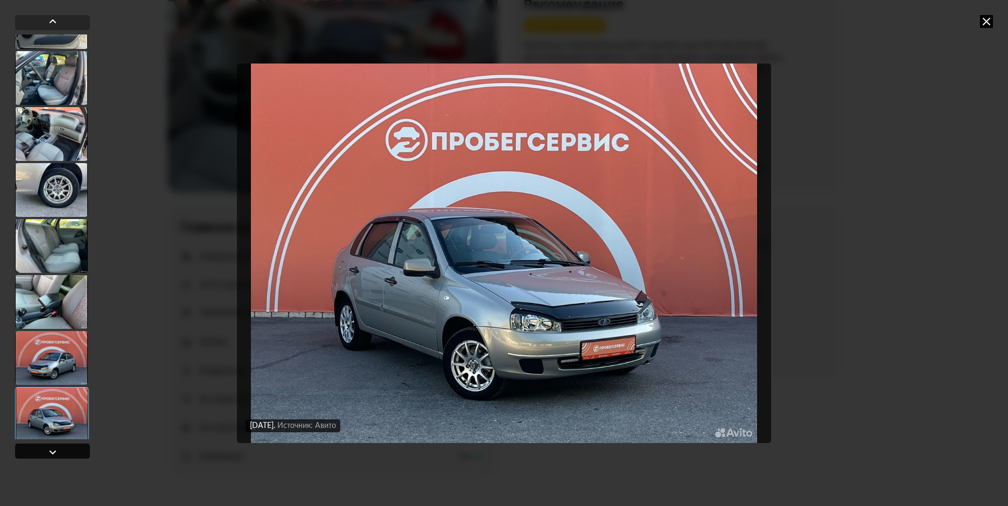
click at [68, 450] on div at bounding box center [52, 451] width 75 height 15
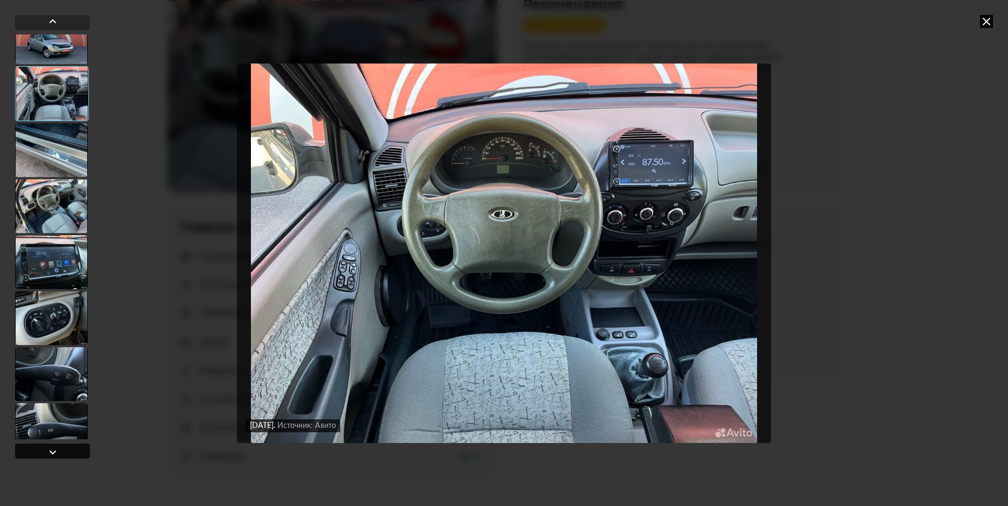
click at [68, 450] on div at bounding box center [52, 451] width 75 height 15
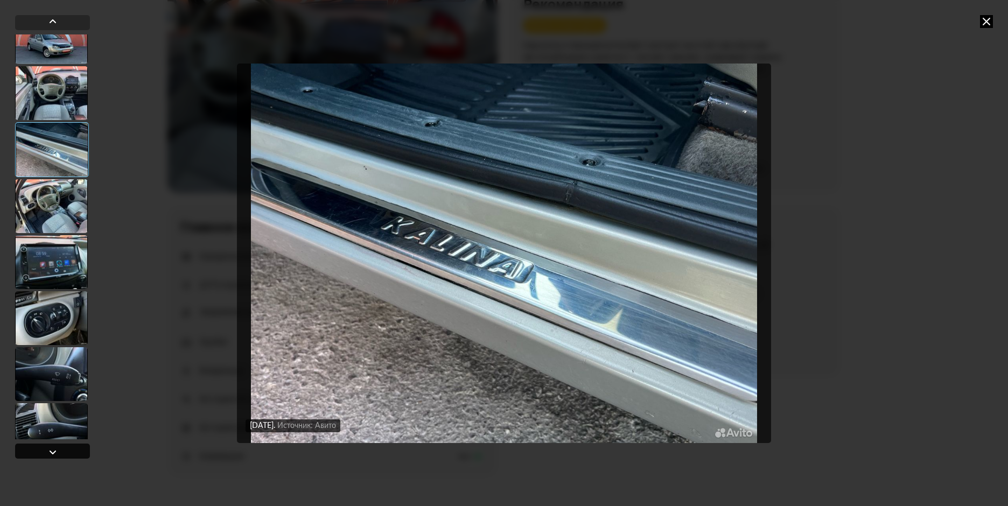
click at [68, 450] on div at bounding box center [52, 451] width 75 height 15
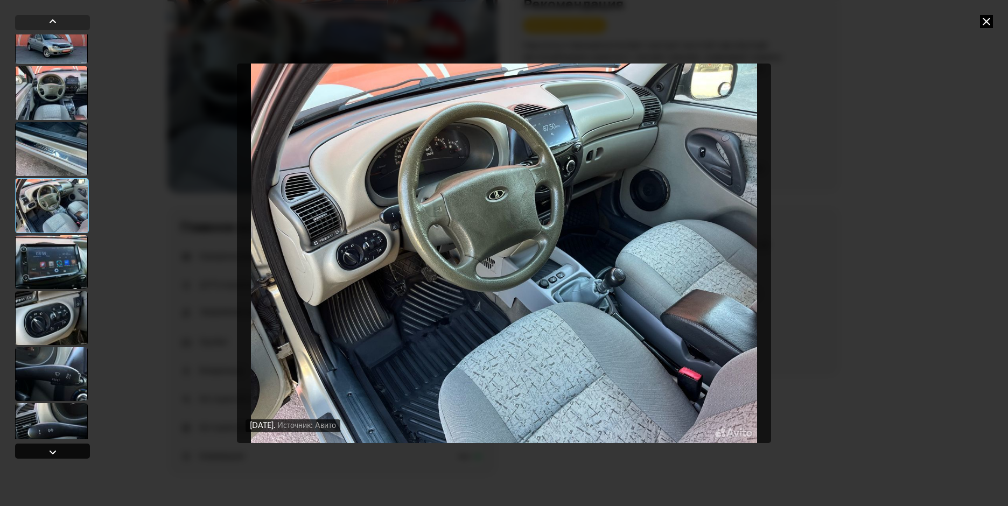
click at [68, 450] on div at bounding box center [52, 451] width 75 height 15
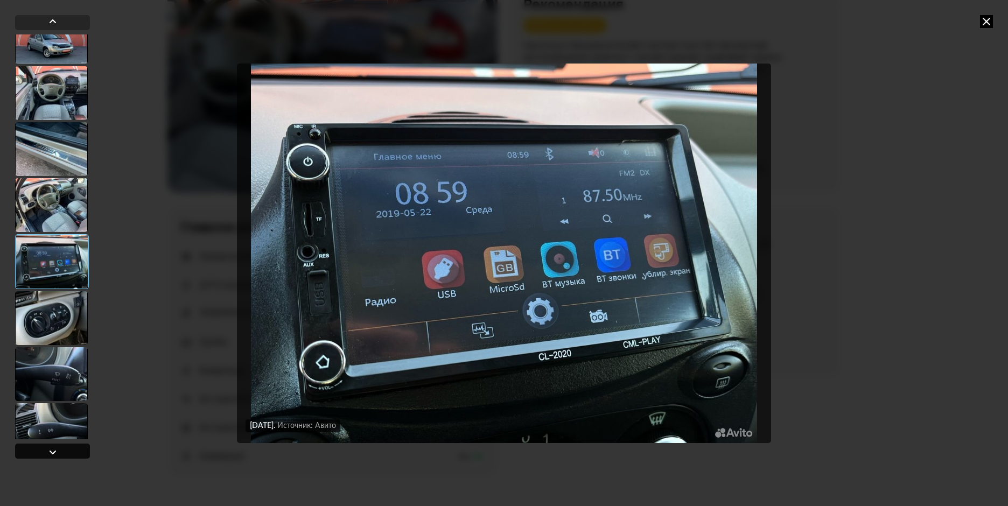
click at [68, 450] on div at bounding box center [52, 451] width 75 height 15
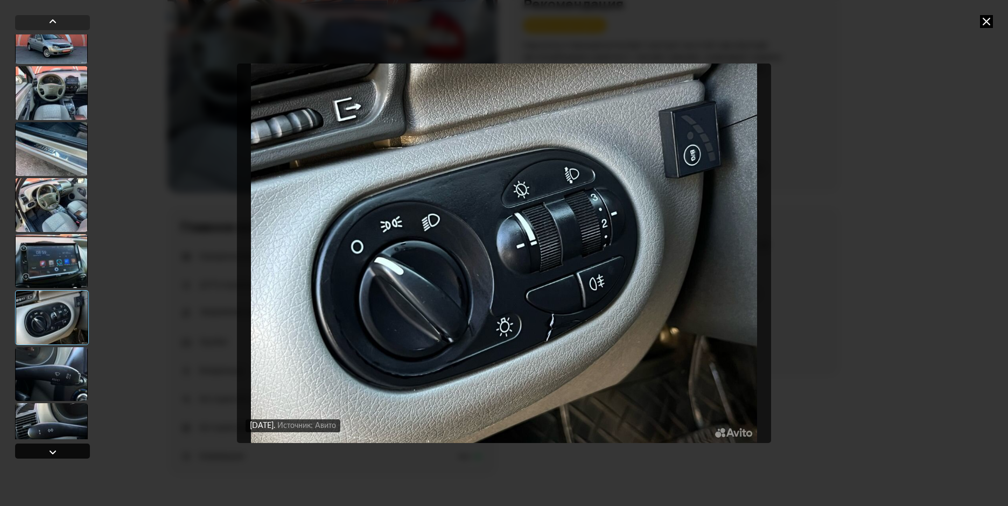
click at [68, 450] on div at bounding box center [52, 451] width 75 height 15
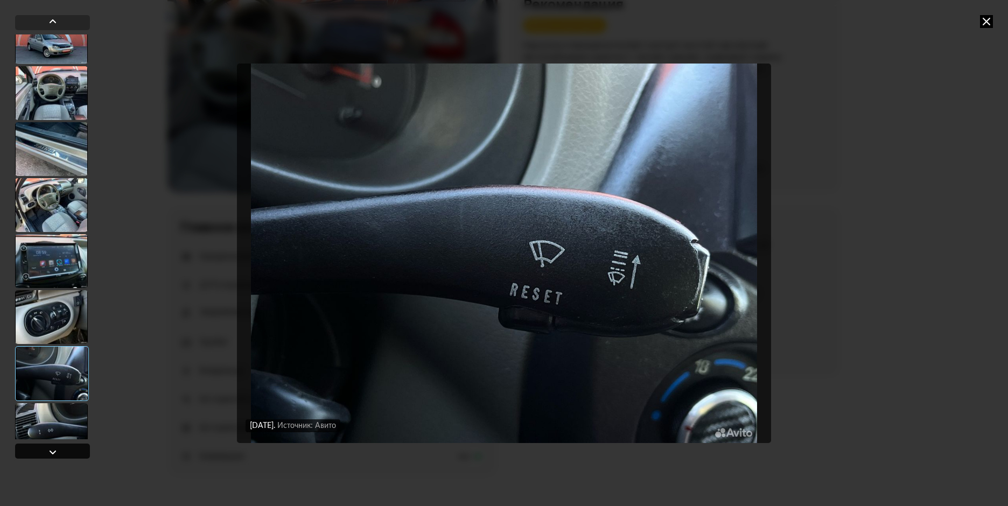
click at [68, 450] on div at bounding box center [52, 451] width 75 height 15
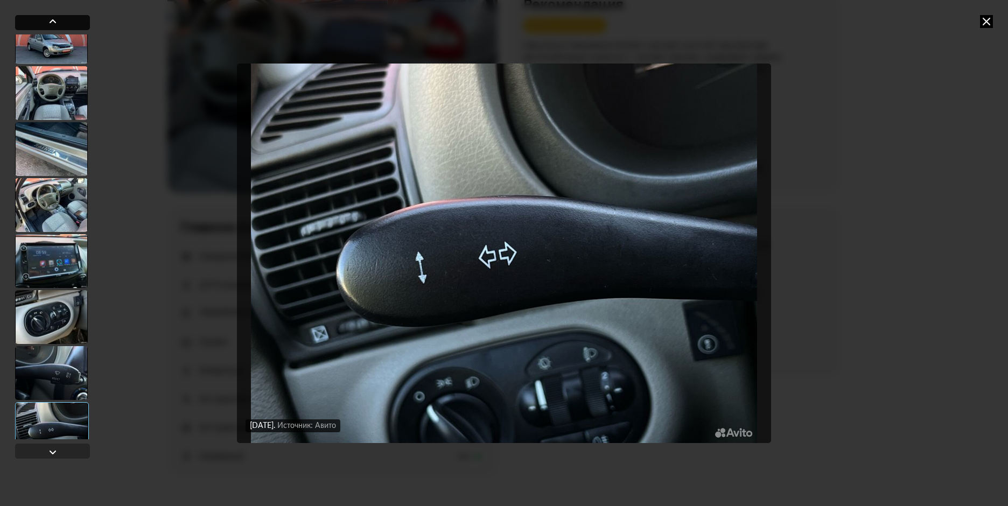
click at [68, 22] on div at bounding box center [52, 22] width 75 height 15
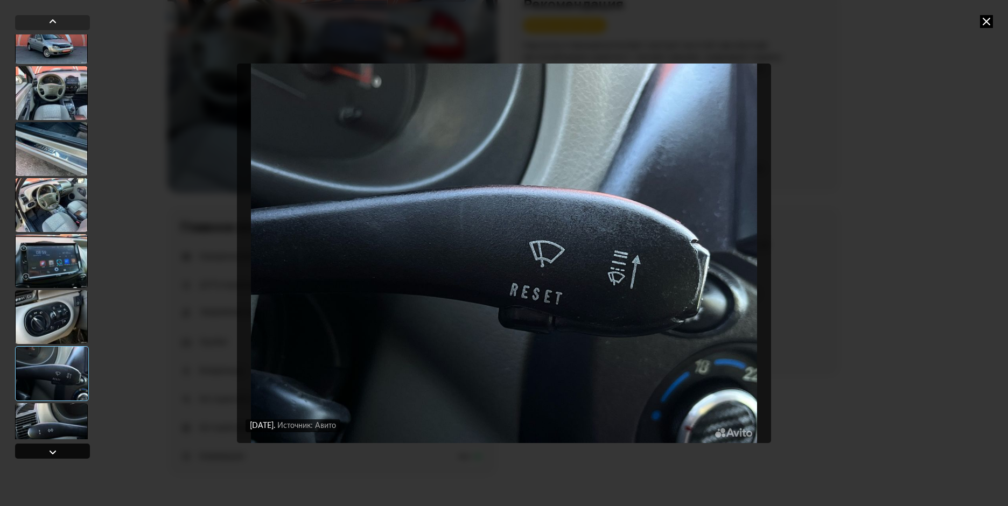
click at [27, 452] on div at bounding box center [52, 451] width 75 height 15
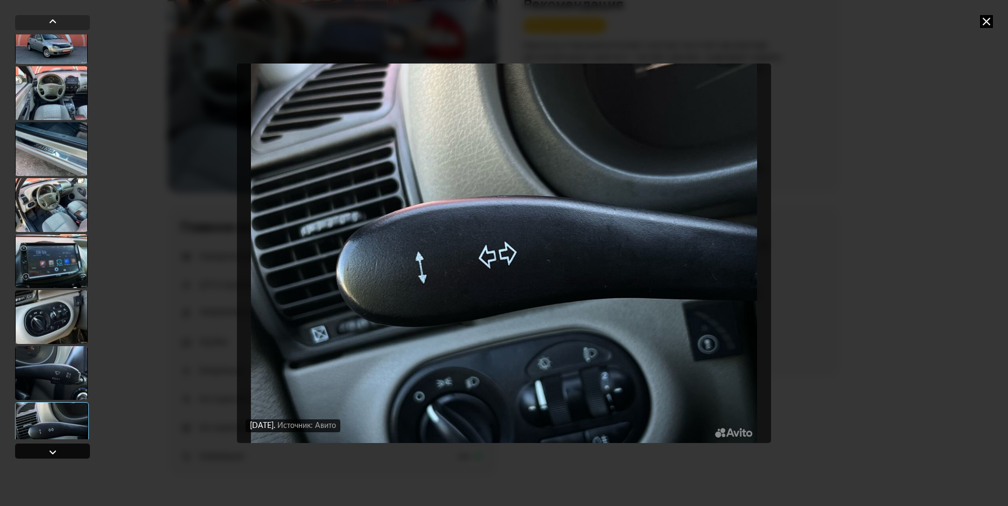
click at [27, 452] on div at bounding box center [52, 451] width 75 height 15
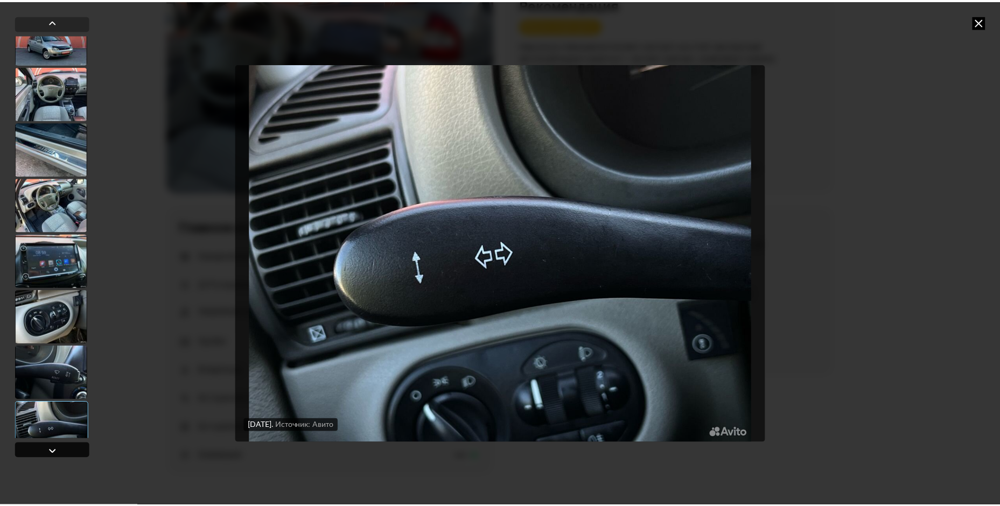
scroll to position [1633, 0]
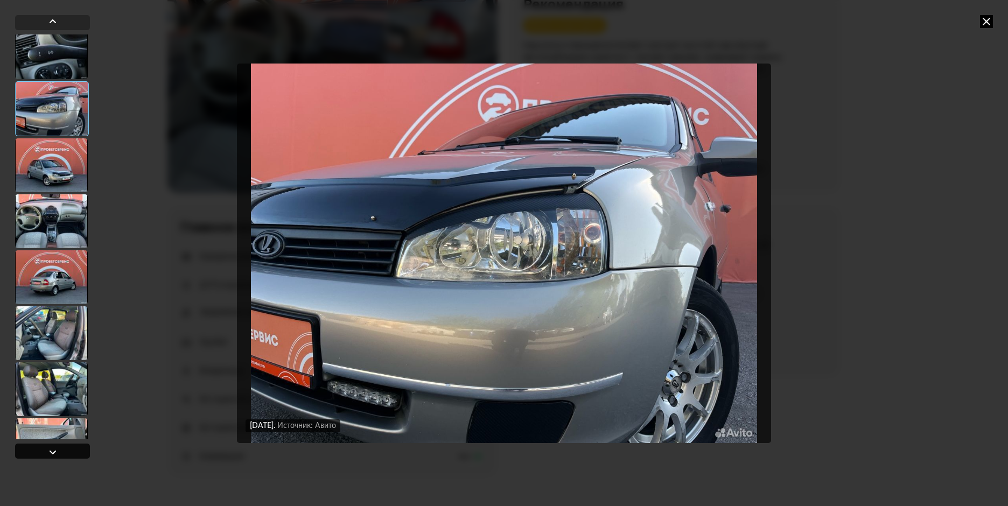
click at [27, 452] on div at bounding box center [52, 451] width 75 height 15
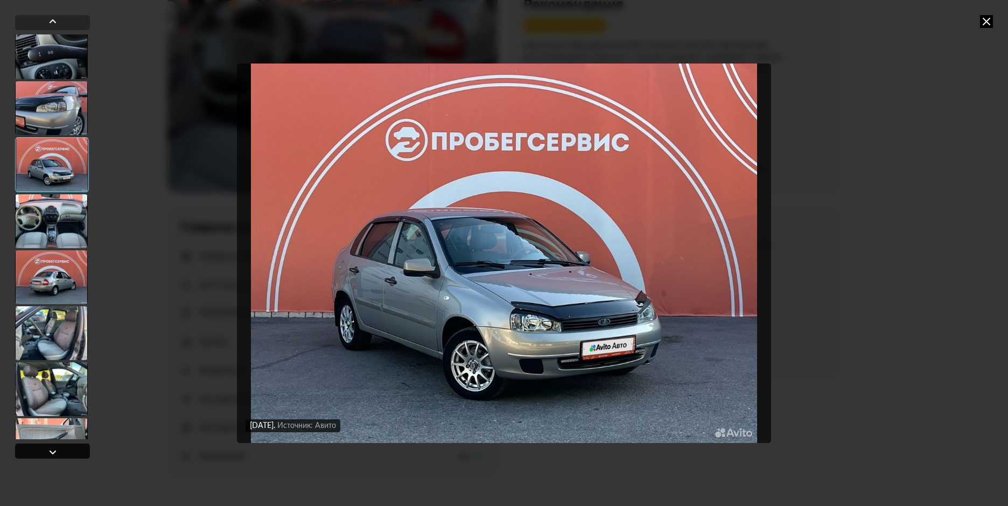
click at [27, 452] on div at bounding box center [52, 451] width 75 height 15
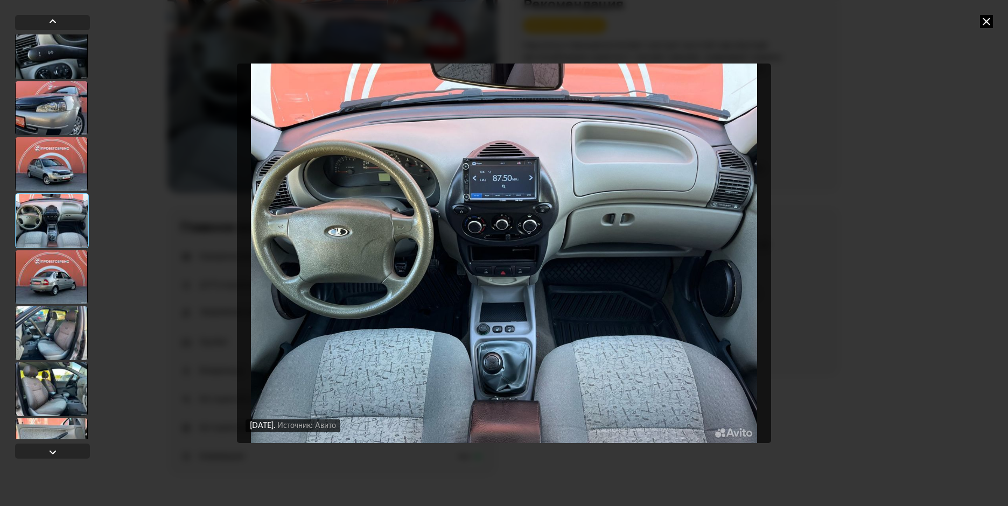
click at [989, 24] on icon at bounding box center [986, 21] width 13 height 13
